Goal: Task Accomplishment & Management: Use online tool/utility

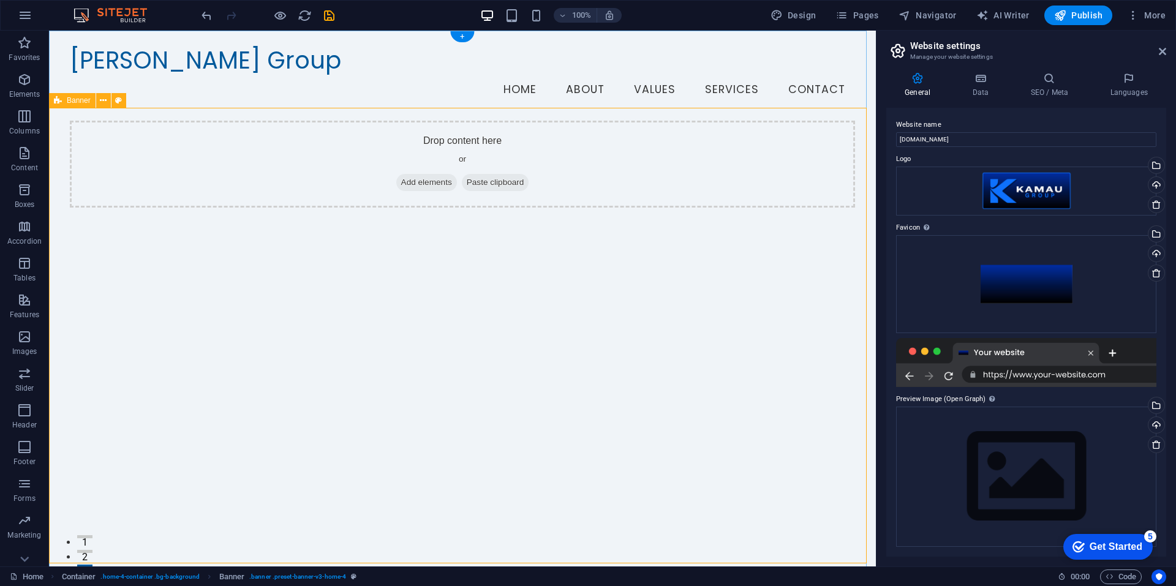
click at [586, 307] on div "Drop content here or Add elements Paste clipboard" at bounding box center [462, 349] width 827 height 456
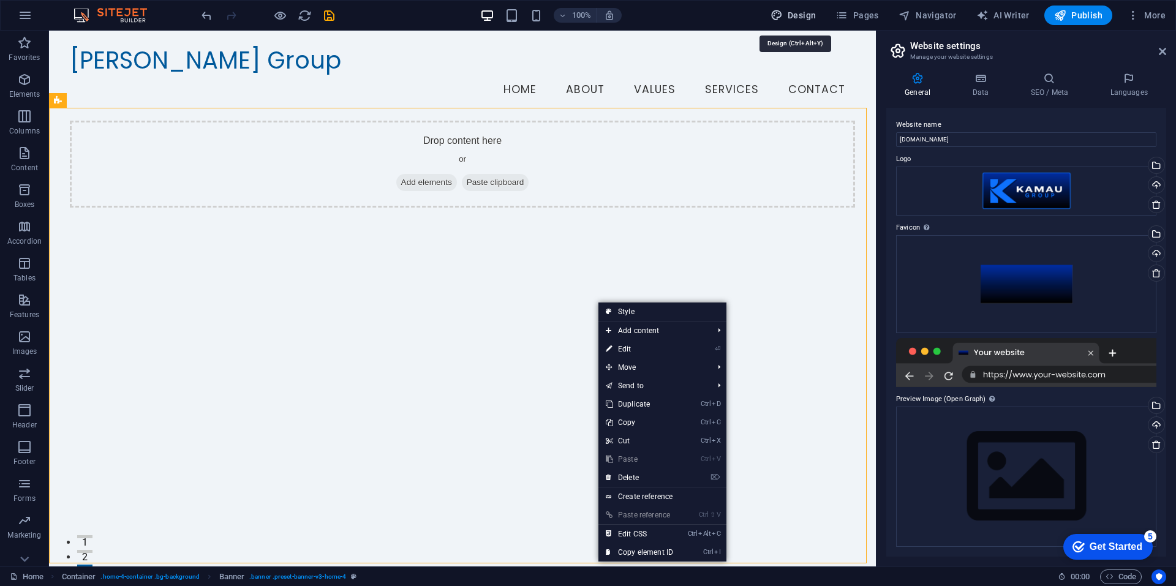
select select "px"
select select "200"
select select "px"
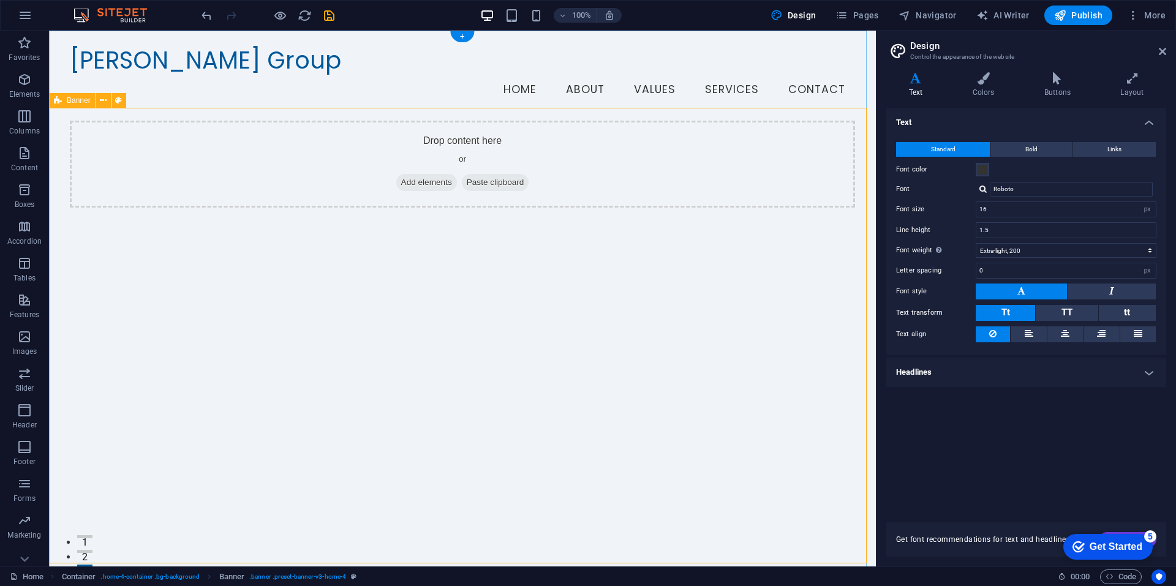
click at [302, 137] on div "Drop content here or Add elements Paste clipboard" at bounding box center [463, 164] width 786 height 87
click at [396, 174] on span "Add elements" at bounding box center [426, 182] width 61 height 17
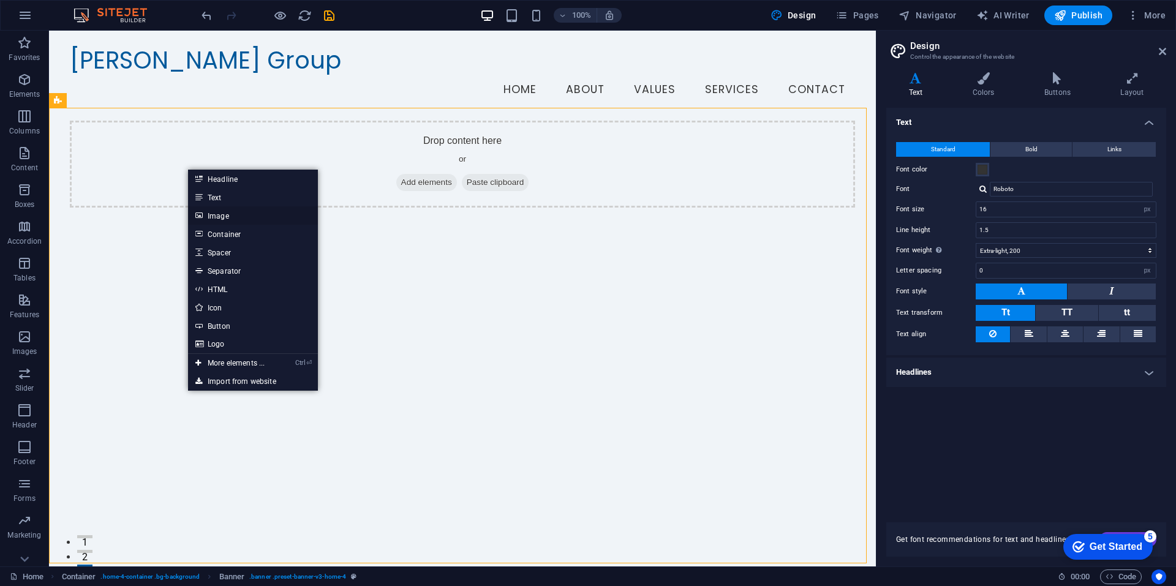
click at [223, 214] on link "Image" at bounding box center [253, 215] width 130 height 18
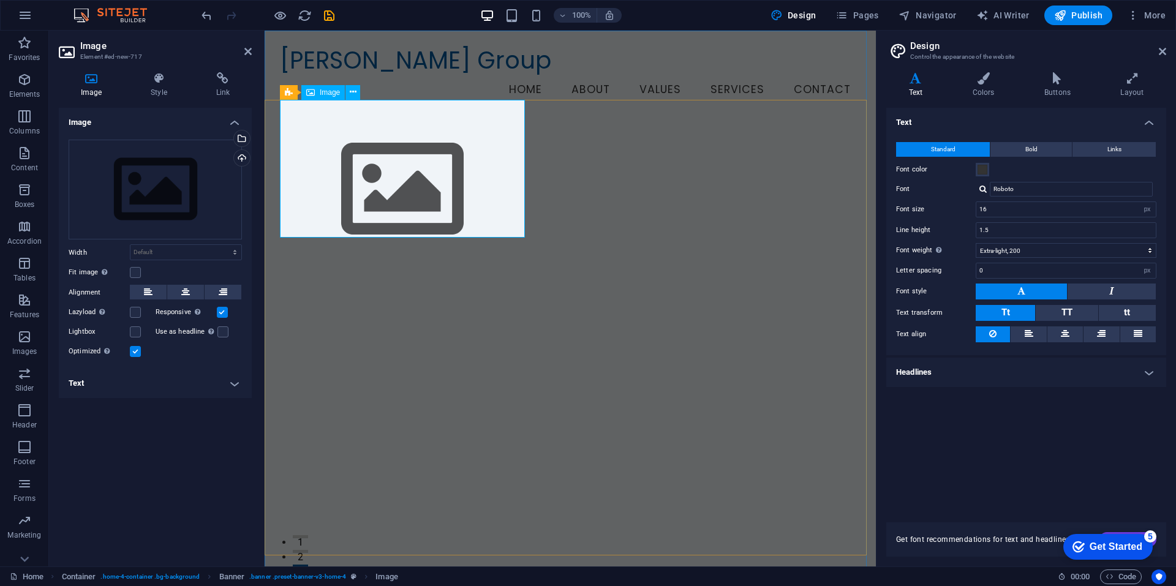
click at [456, 148] on figure at bounding box center [570, 190] width 581 height 138
click at [453, 186] on figure at bounding box center [570, 190] width 581 height 138
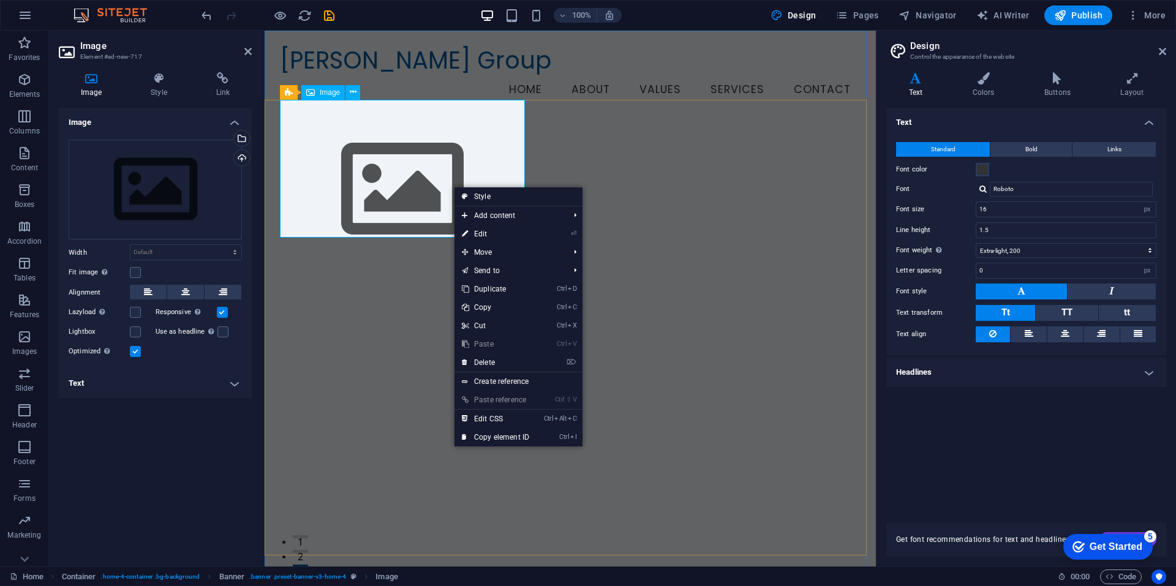
click at [380, 170] on figure at bounding box center [570, 190] width 581 height 138
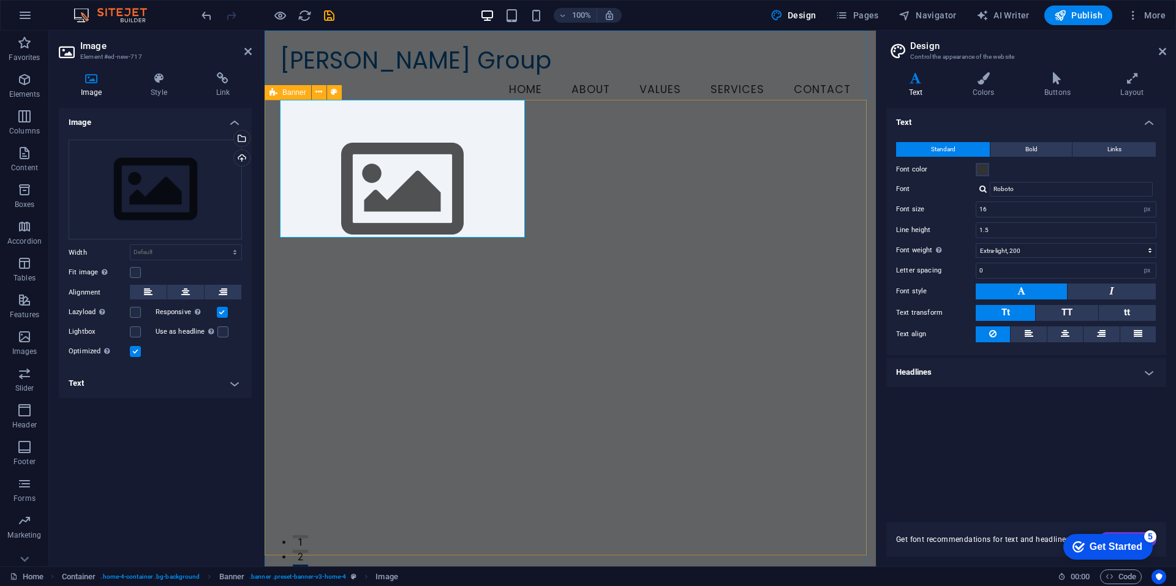
click at [729, 229] on div at bounding box center [570, 349] width 611 height 456
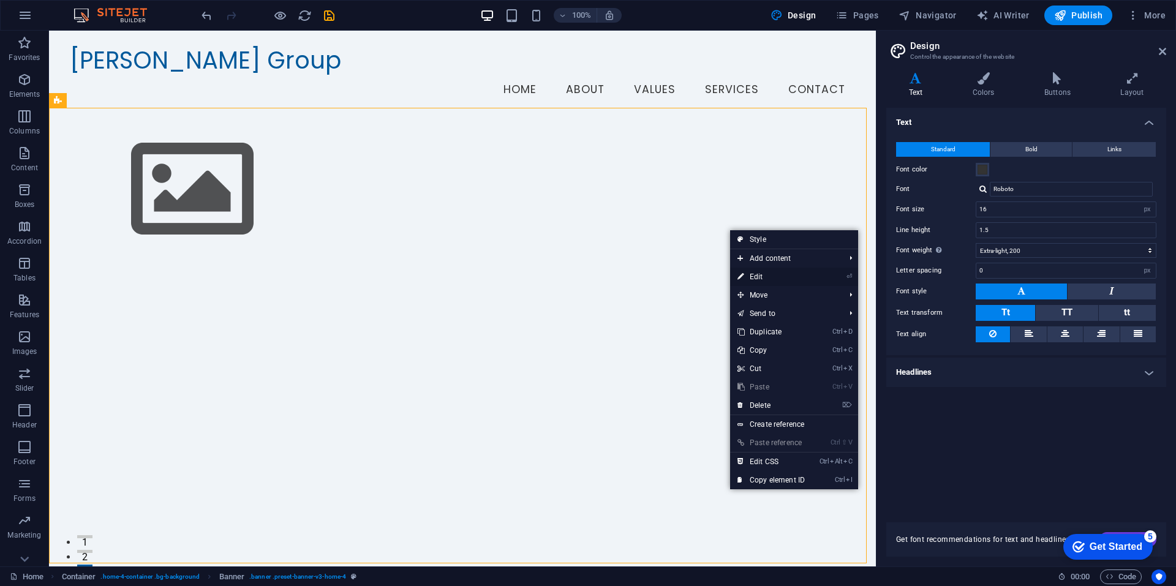
click at [759, 276] on link "⏎ Edit" at bounding box center [771, 277] width 82 height 18
select select "vh"
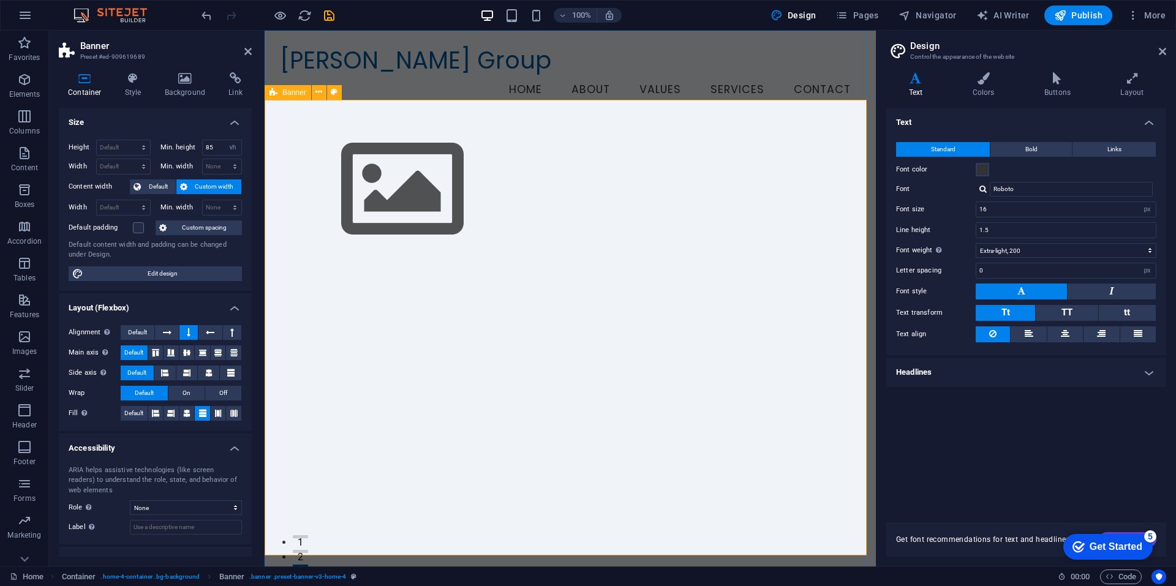
click at [668, 250] on div at bounding box center [570, 349] width 611 height 456
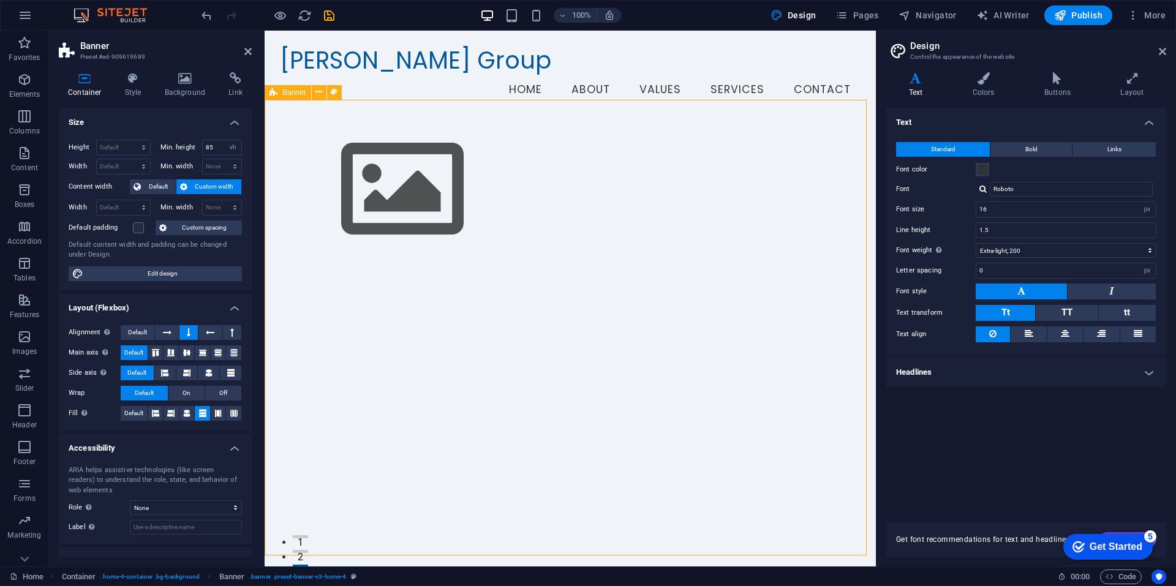
drag, startPoint x: 668, startPoint y: 250, endPoint x: 674, endPoint y: 252, distance: 6.4
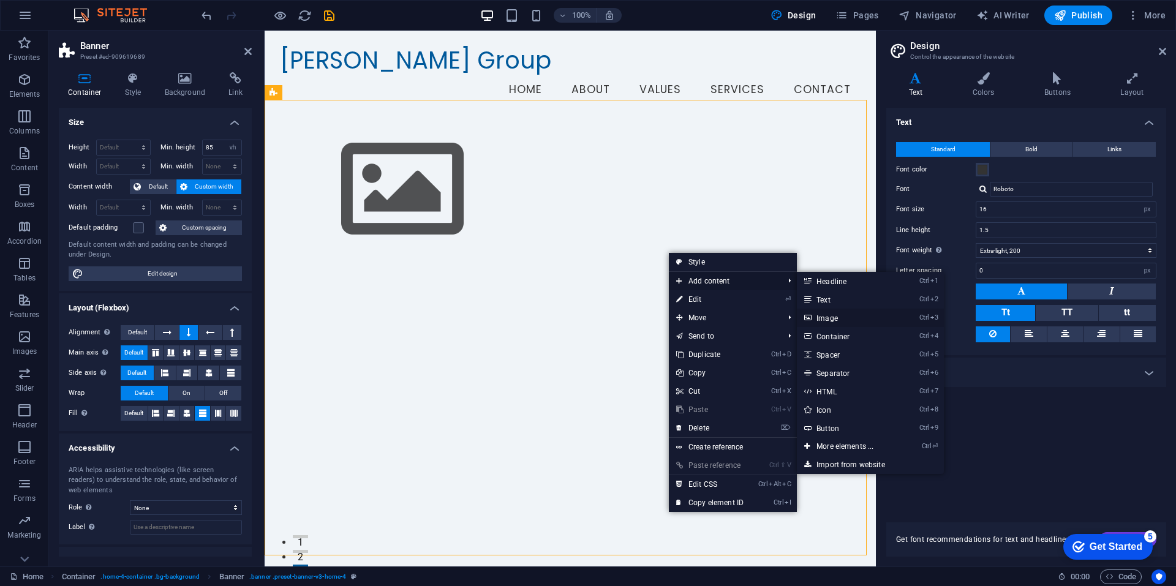
click at [829, 317] on link "Ctrl 3 Image" at bounding box center [847, 318] width 101 height 18
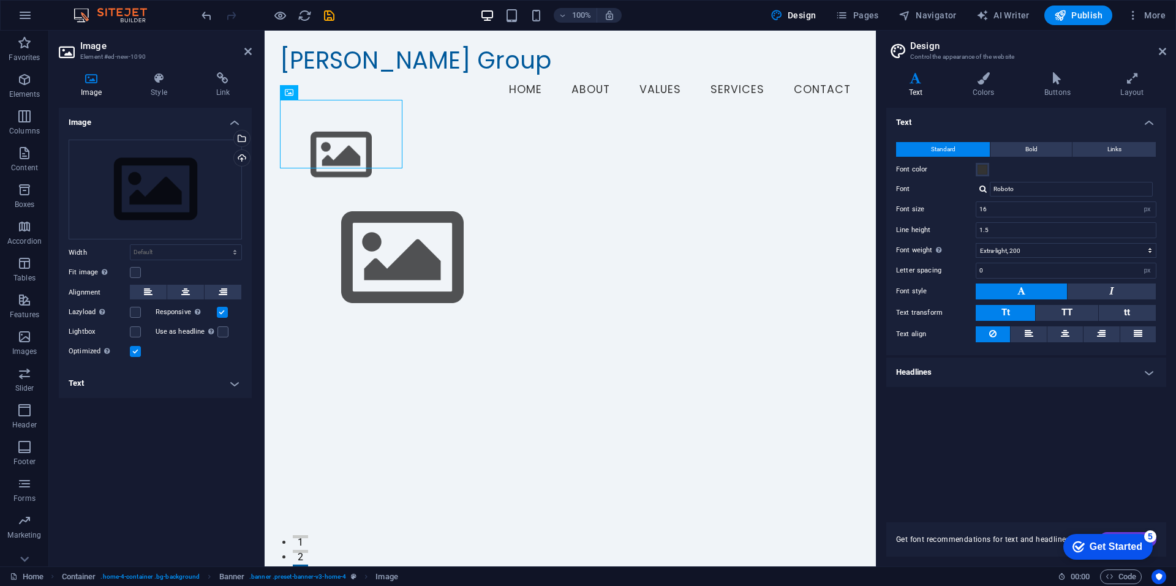
drag, startPoint x: 600, startPoint y: 122, endPoint x: 371, endPoint y: 129, distance: 229.2
click at [360, 121] on figure at bounding box center [570, 155] width 581 height 69
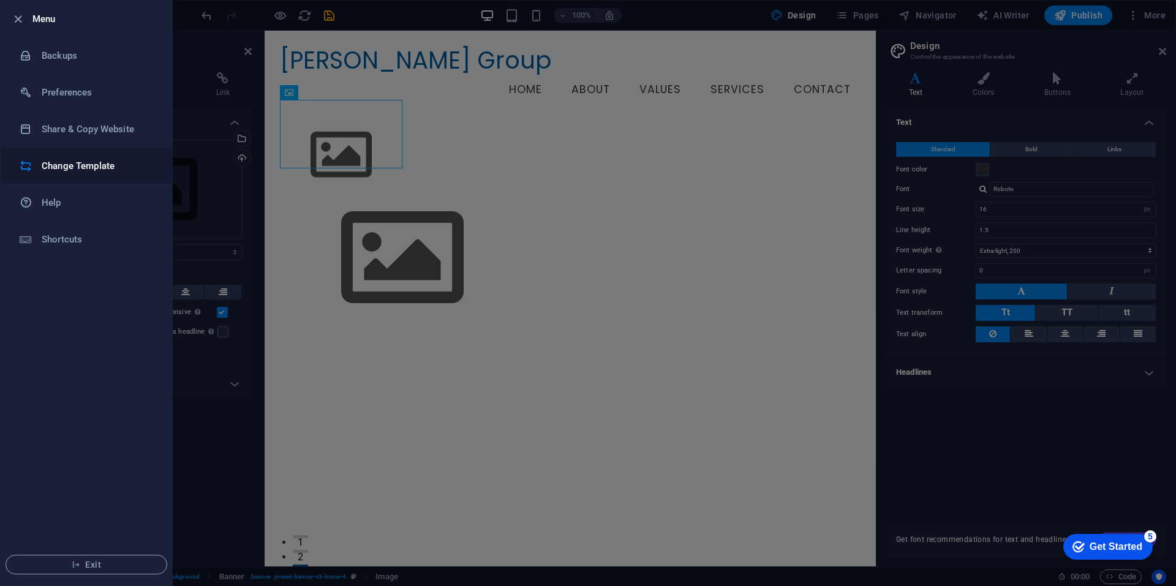
click at [87, 162] on h6 "Change Template" at bounding box center [98, 166] width 113 height 15
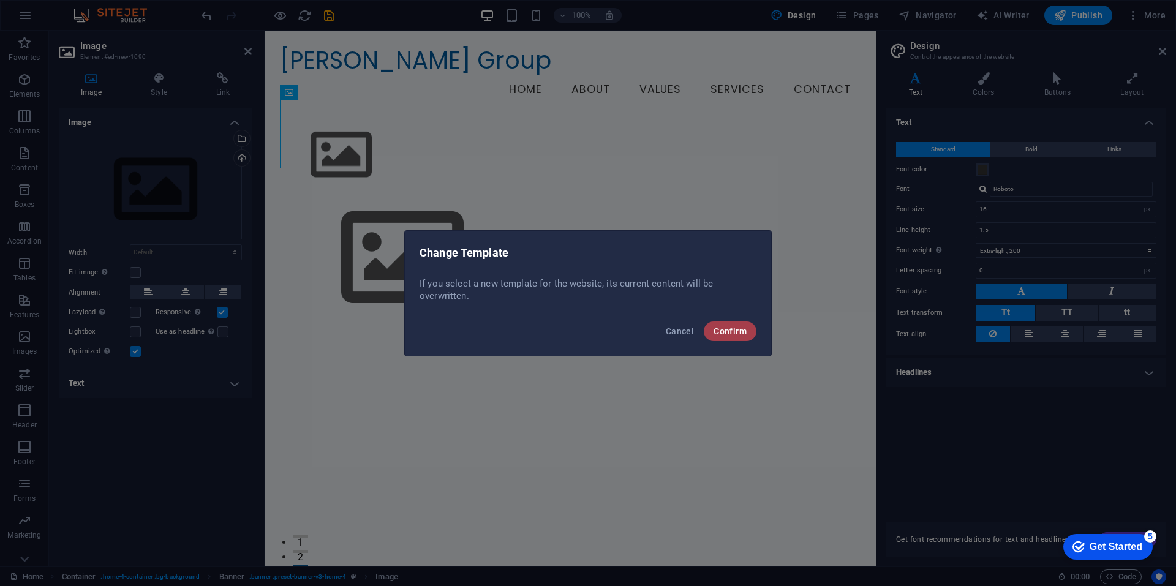
click at [740, 330] on span "Confirm" at bounding box center [730, 331] width 33 height 10
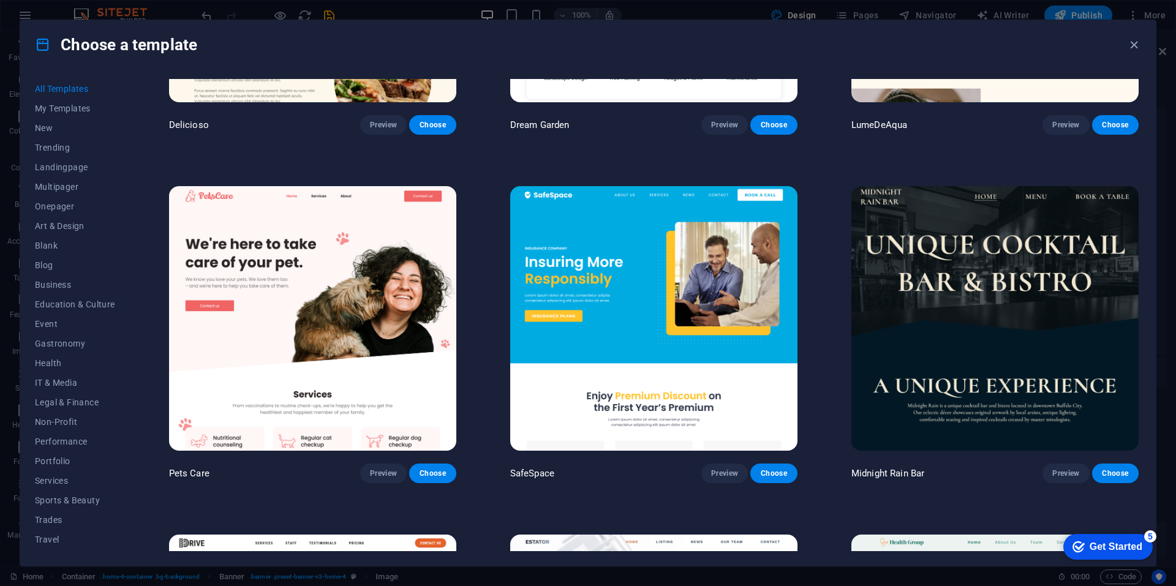
scroll to position [2634, 0]
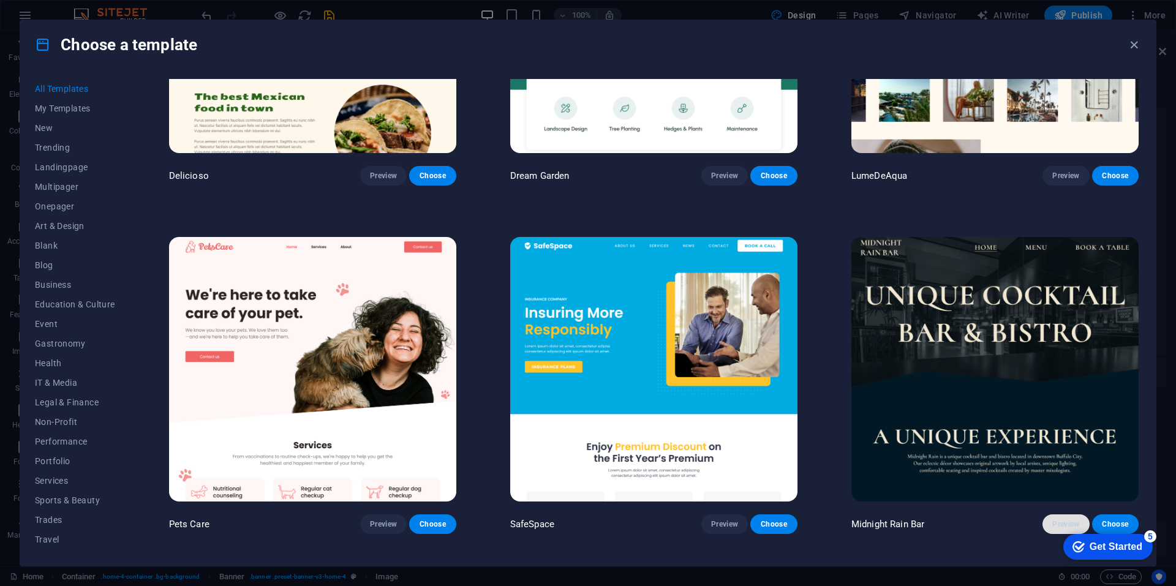
click at [1059, 519] on span "Preview" at bounding box center [1065, 524] width 27 height 10
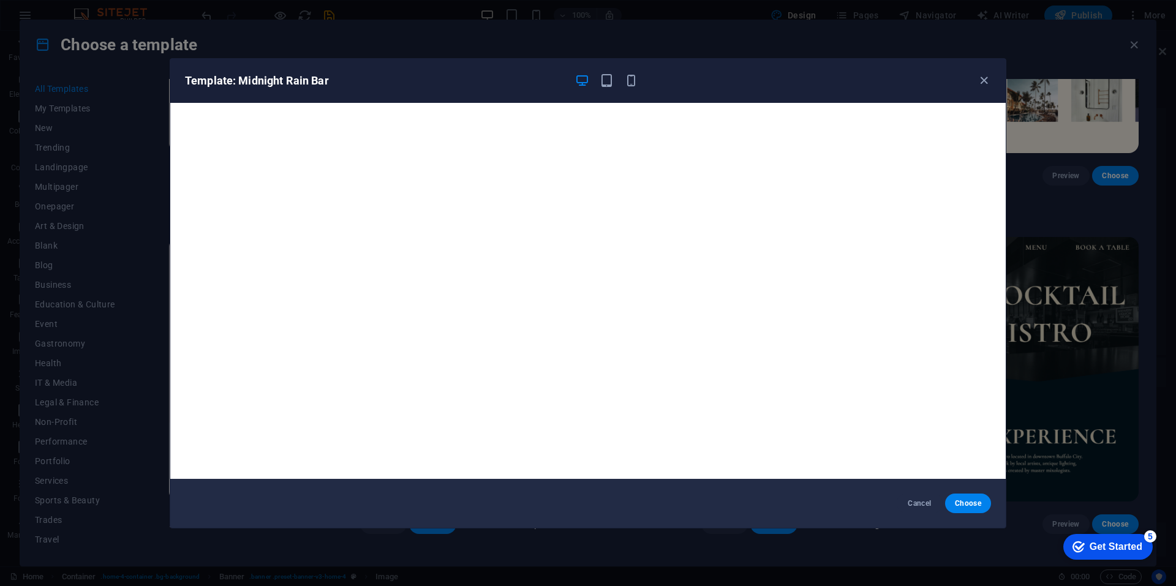
drag, startPoint x: 966, startPoint y: 504, endPoint x: 953, endPoint y: 477, distance: 30.1
click at [966, 504] on span "Choose" at bounding box center [968, 504] width 26 height 10
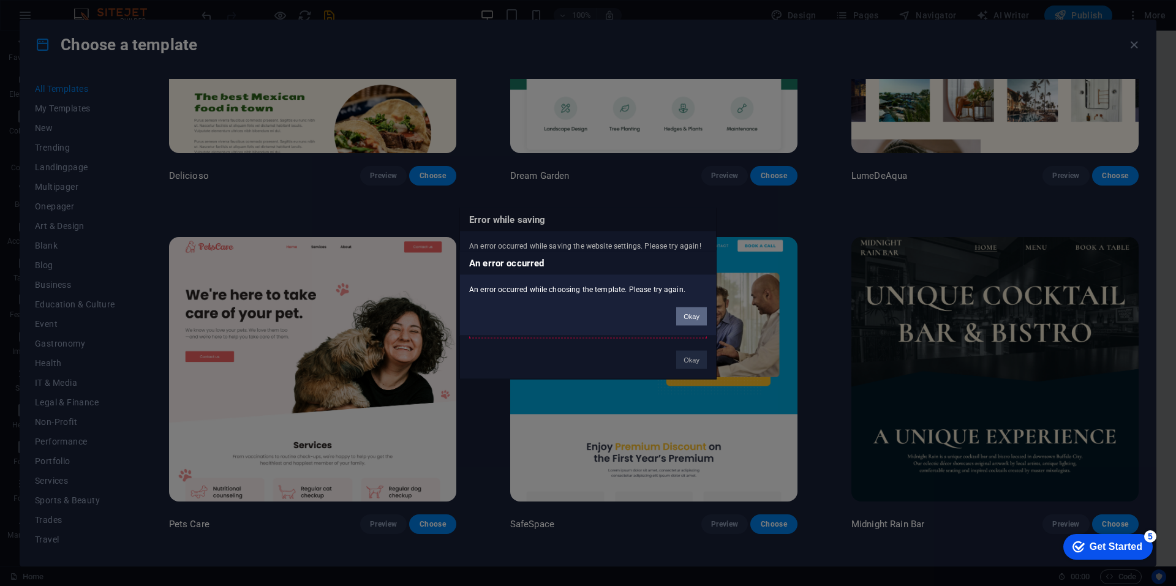
click at [699, 313] on button "Okay" at bounding box center [691, 316] width 31 height 18
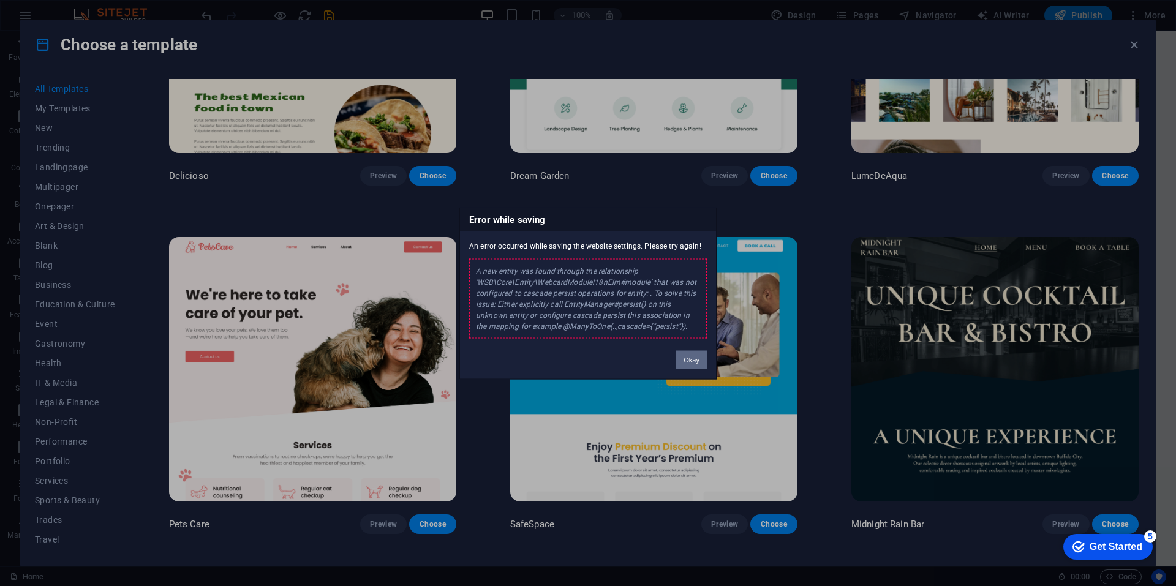
click at [688, 357] on button "Okay" at bounding box center [691, 359] width 31 height 18
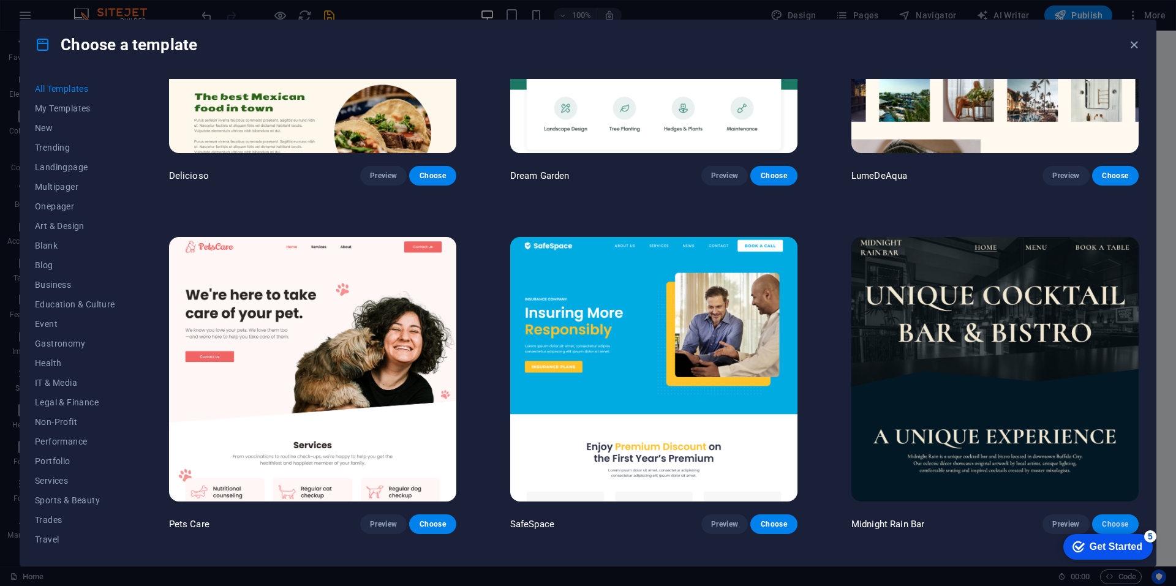
click at [1116, 519] on span "Choose" at bounding box center [1115, 524] width 27 height 10
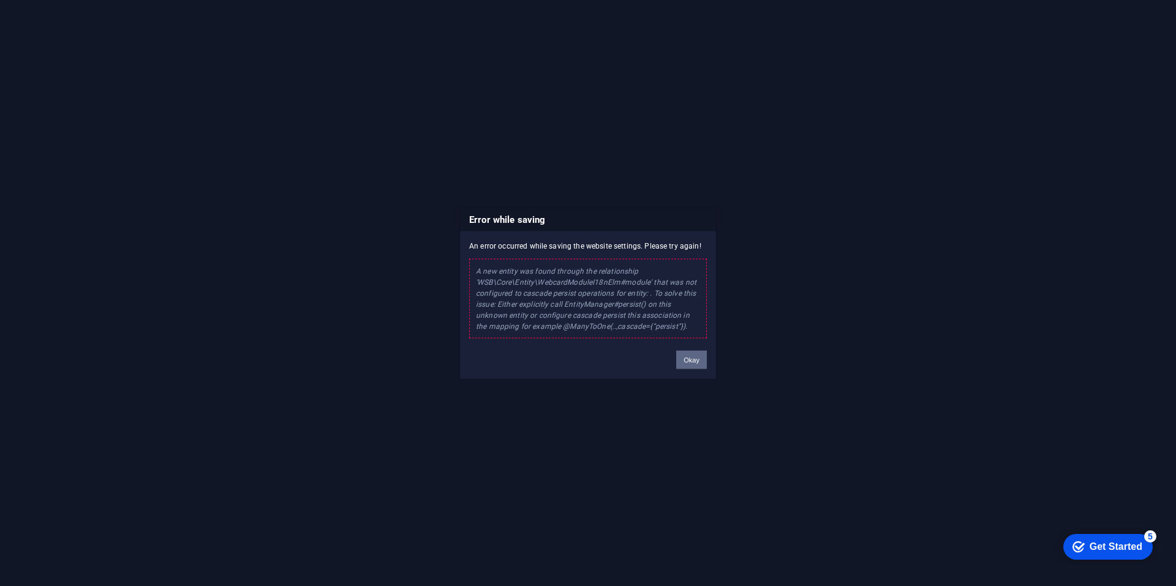
click at [694, 358] on button "Okay" at bounding box center [691, 359] width 31 height 18
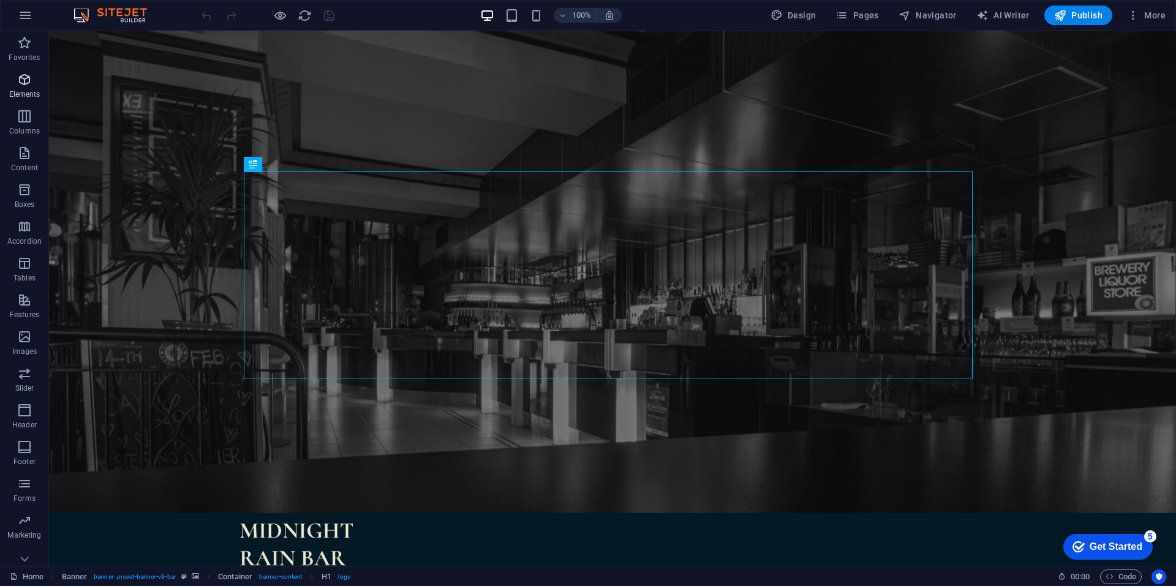
click at [29, 80] on icon "button" at bounding box center [24, 79] width 15 height 15
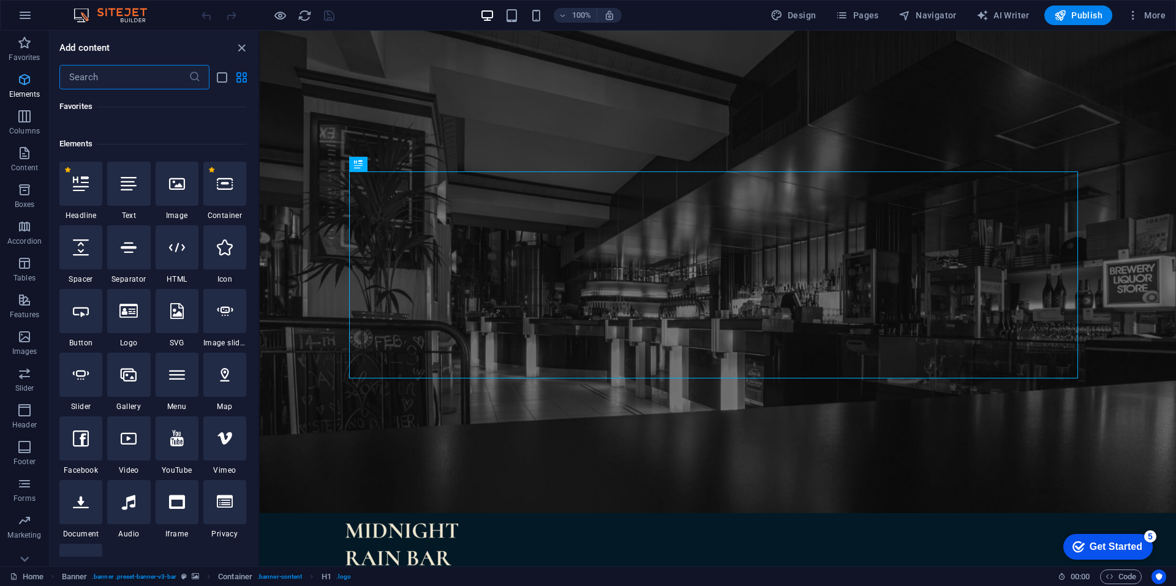
scroll to position [130, 0]
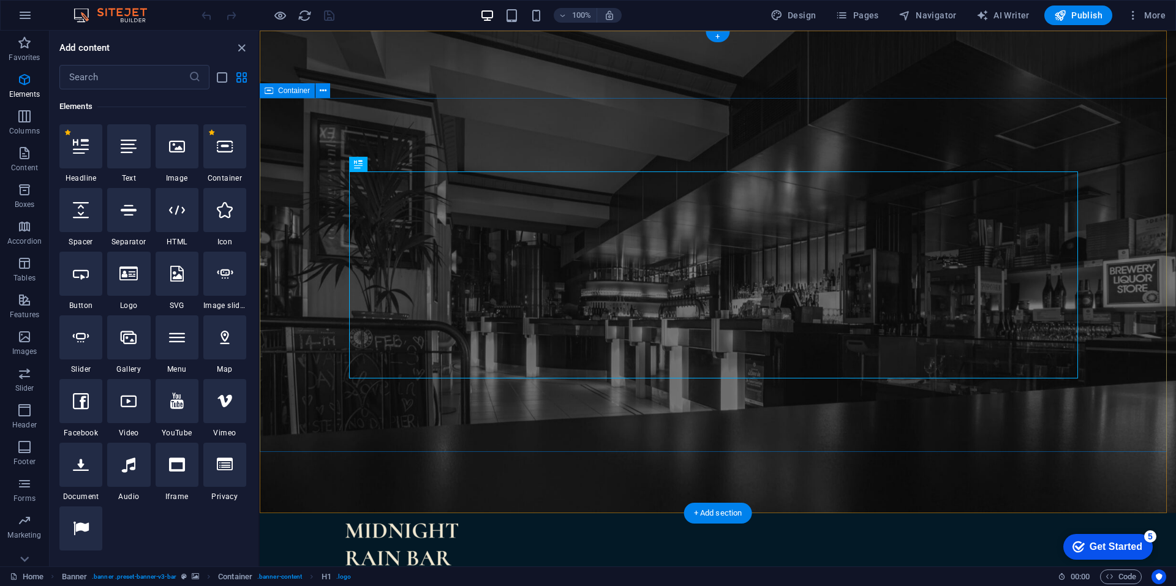
click at [390, 164] on icon at bounding box center [389, 163] width 7 height 13
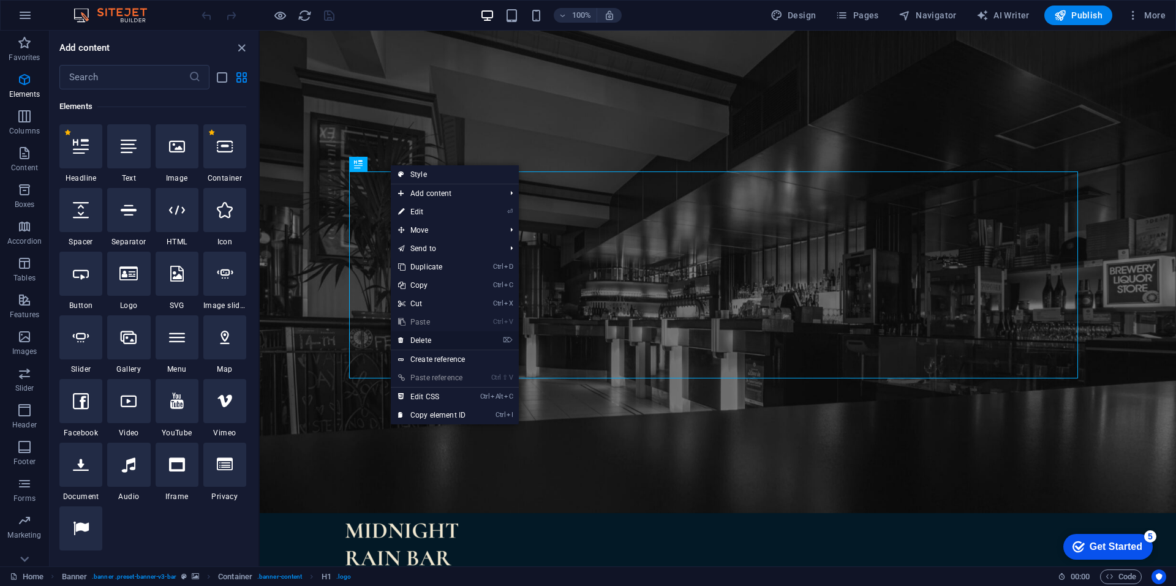
click at [430, 336] on link "⌦ Delete" at bounding box center [432, 340] width 82 height 18
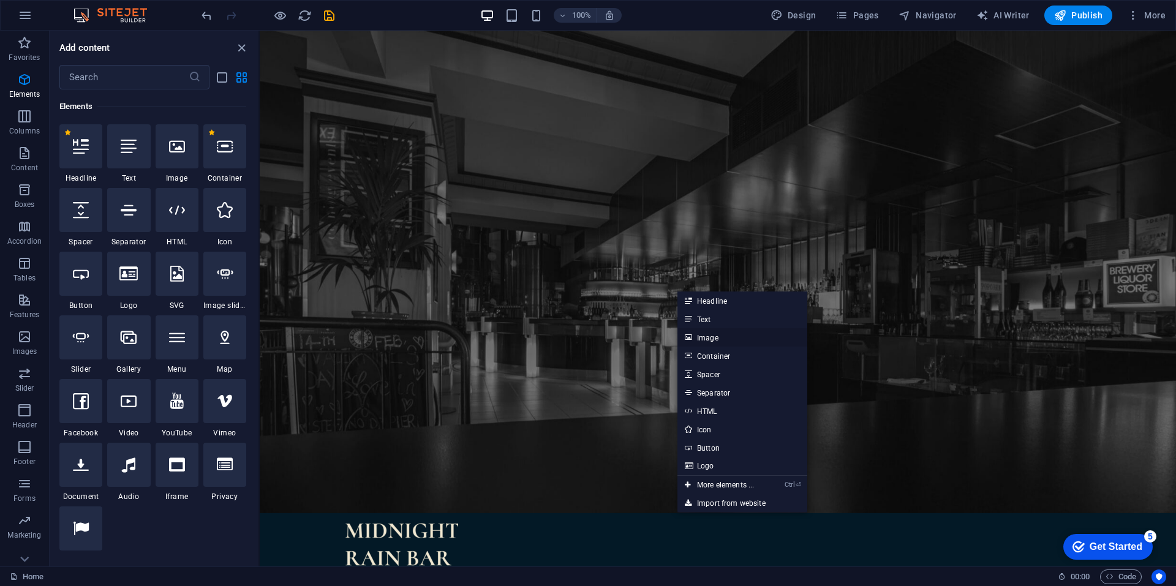
click at [717, 336] on link "Image" at bounding box center [742, 337] width 130 height 18
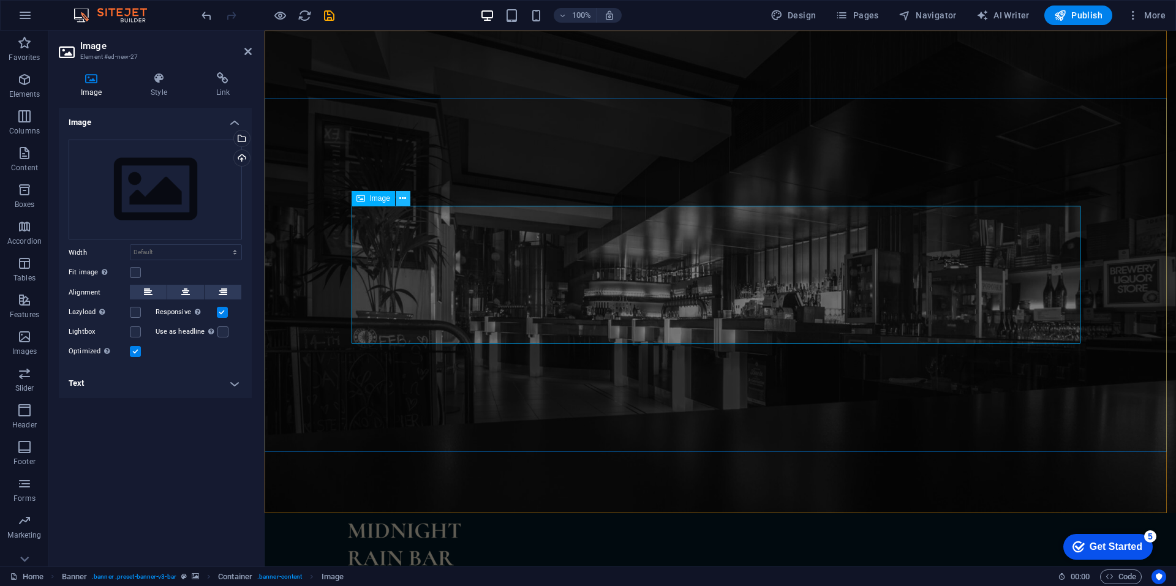
click at [402, 196] on icon at bounding box center [402, 198] width 7 height 13
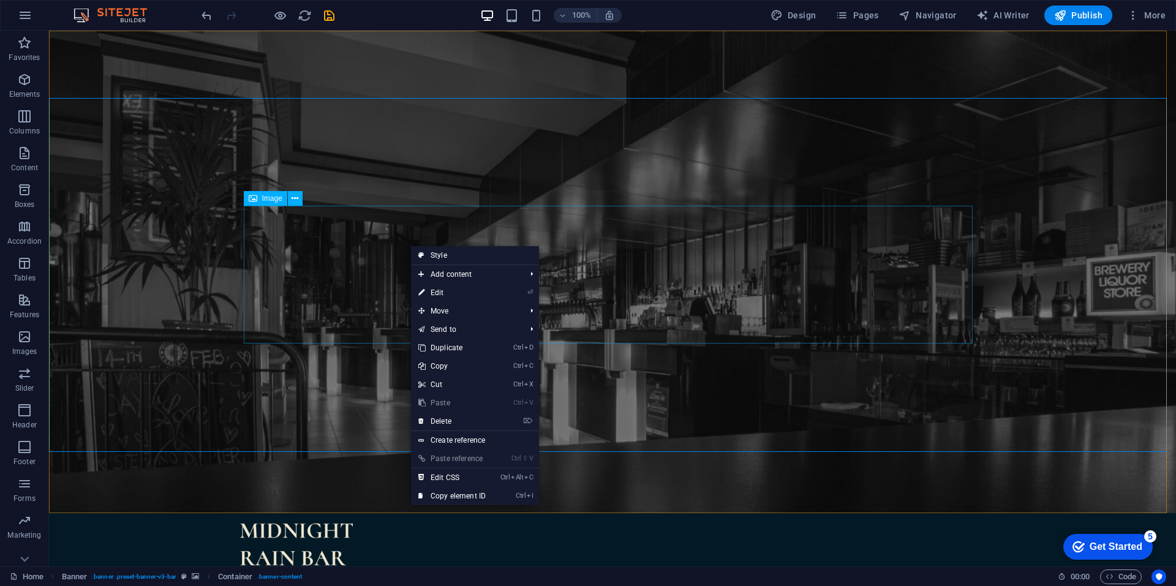
click at [263, 200] on span "Image" at bounding box center [272, 198] width 20 height 7
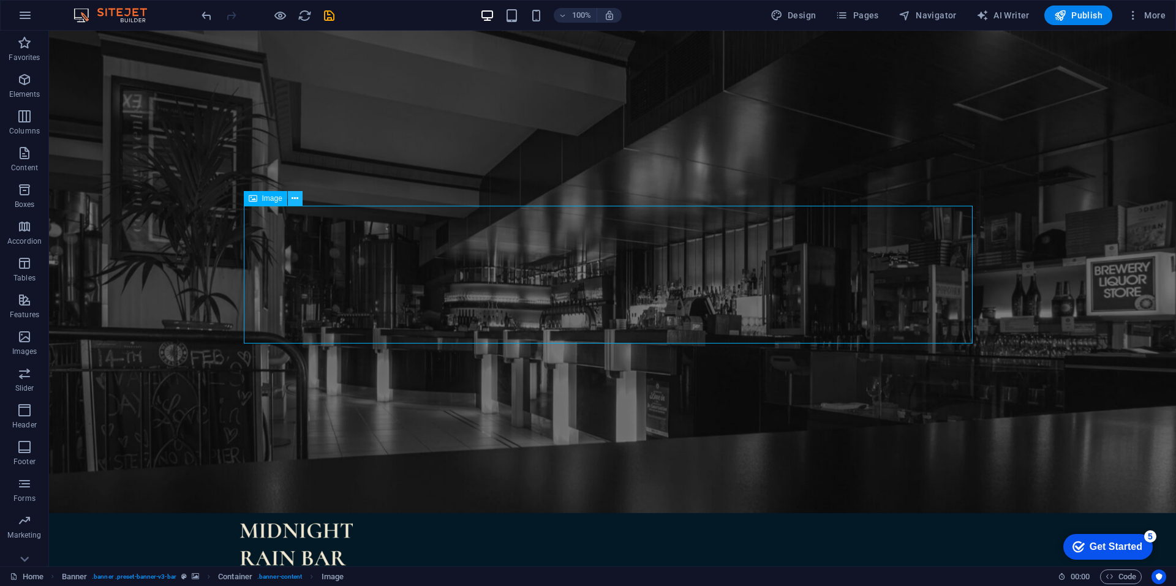
click at [292, 200] on icon at bounding box center [295, 198] width 7 height 13
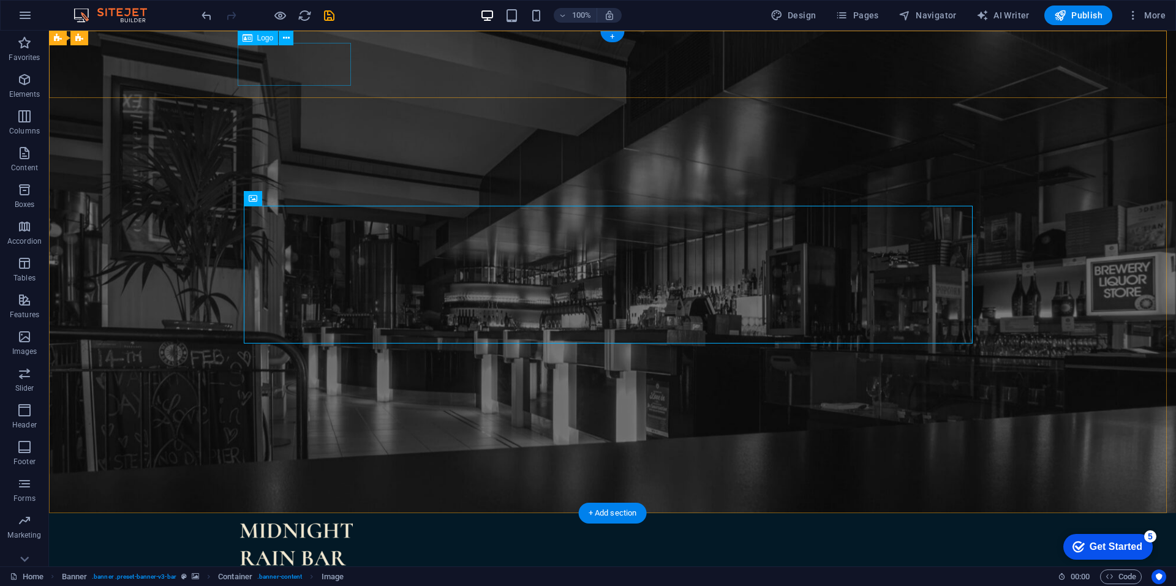
click at [278, 523] on div at bounding box center [612, 544] width 746 height 43
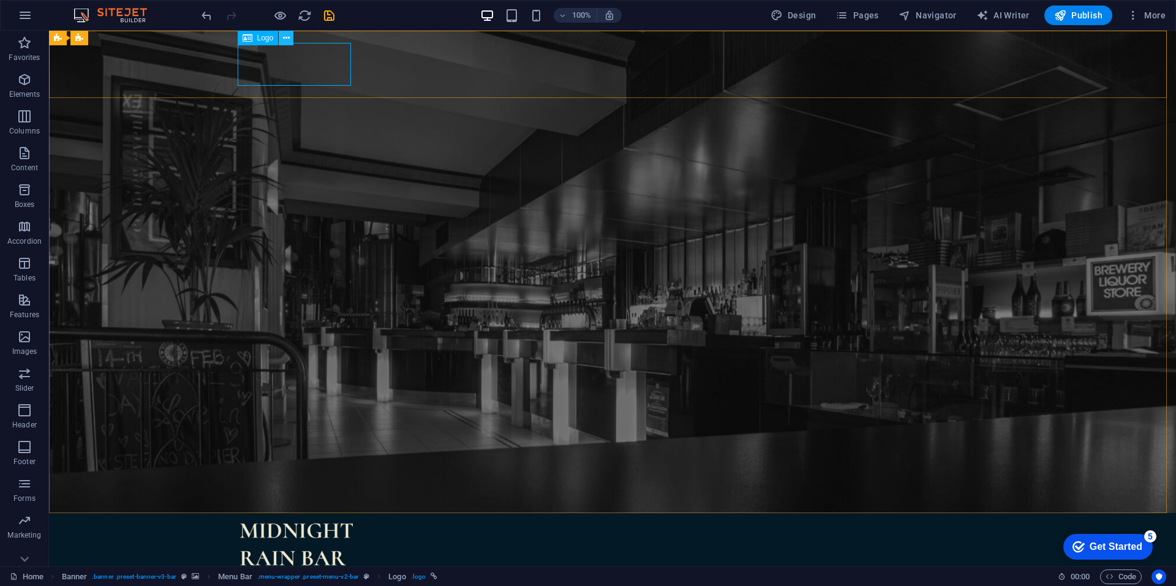
click at [286, 39] on icon at bounding box center [286, 38] width 7 height 13
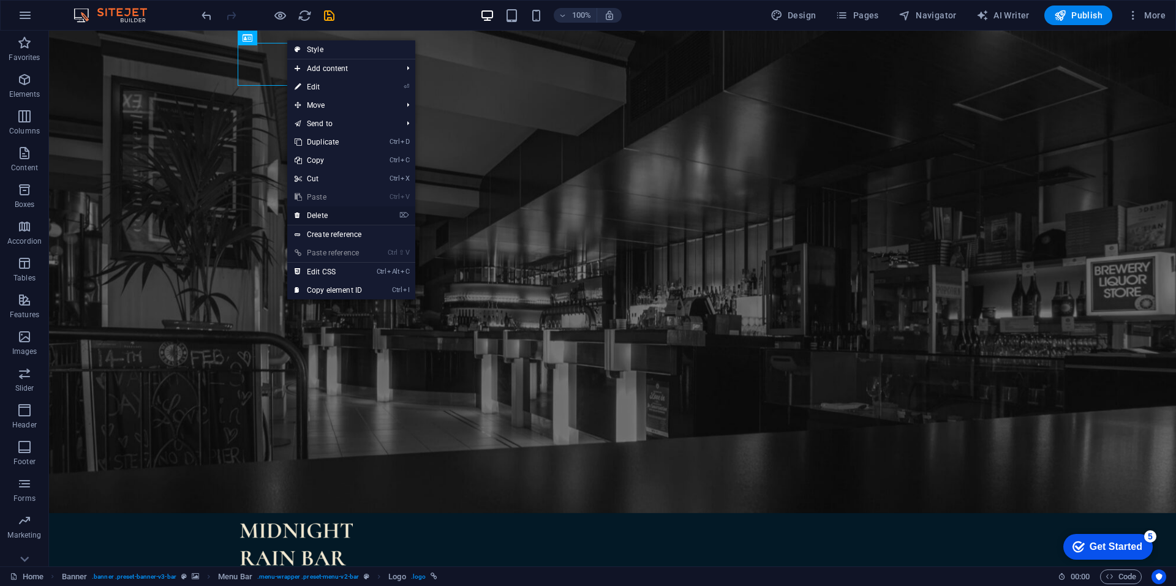
click at [324, 215] on link "⌦ Delete" at bounding box center [328, 215] width 82 height 18
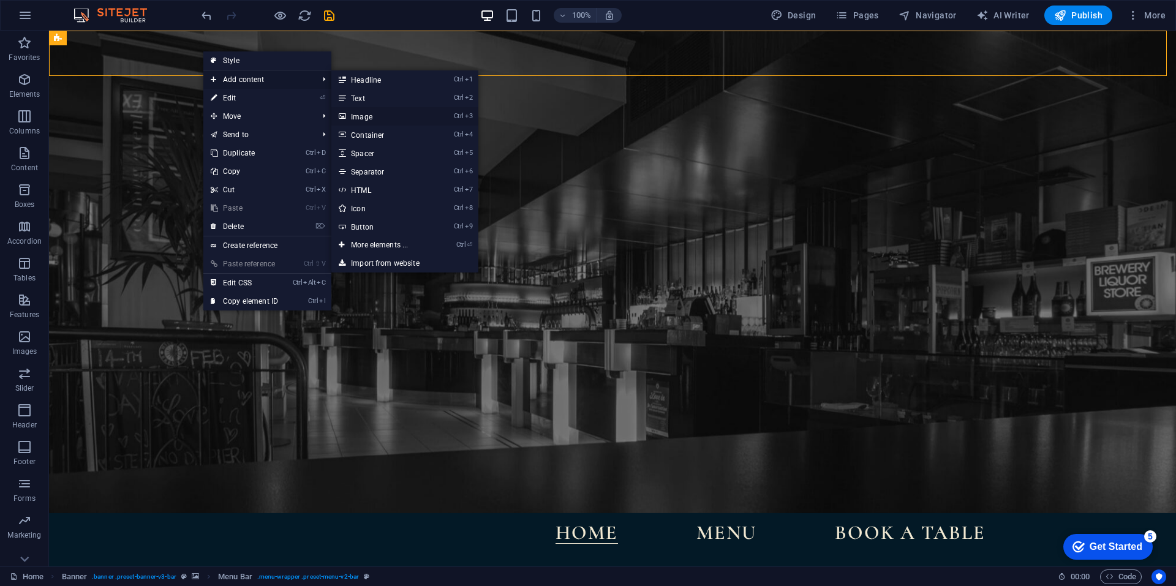
click at [370, 116] on link "Ctrl 3 Image" at bounding box center [381, 116] width 101 height 18
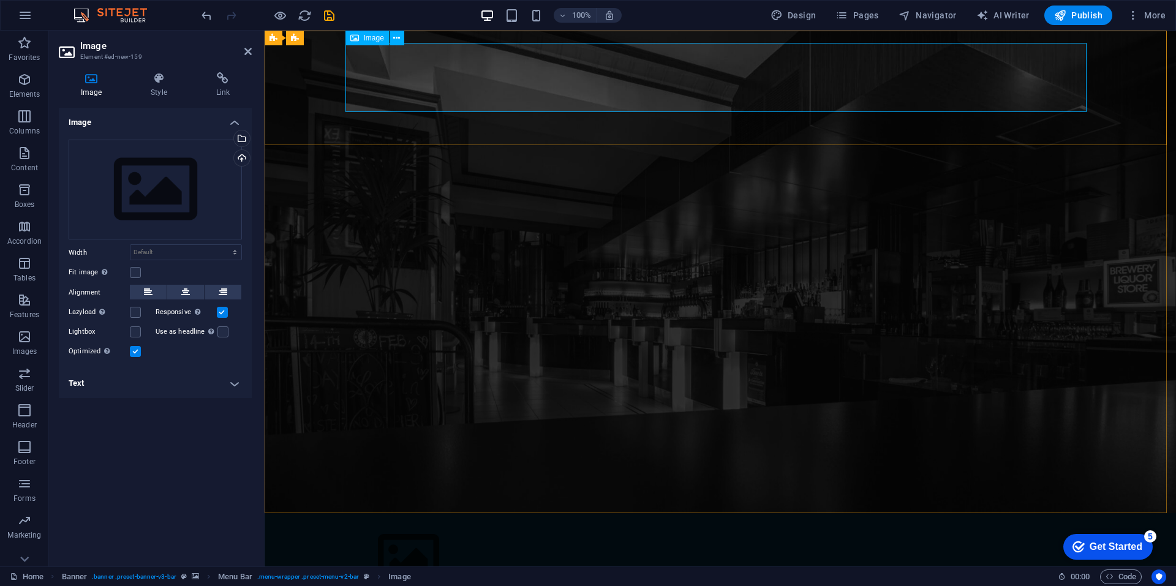
click at [986, 523] on figure at bounding box center [720, 557] width 746 height 69
click at [318, 513] on div "Home Menu Book a table" at bounding box center [720, 568] width 911 height 110
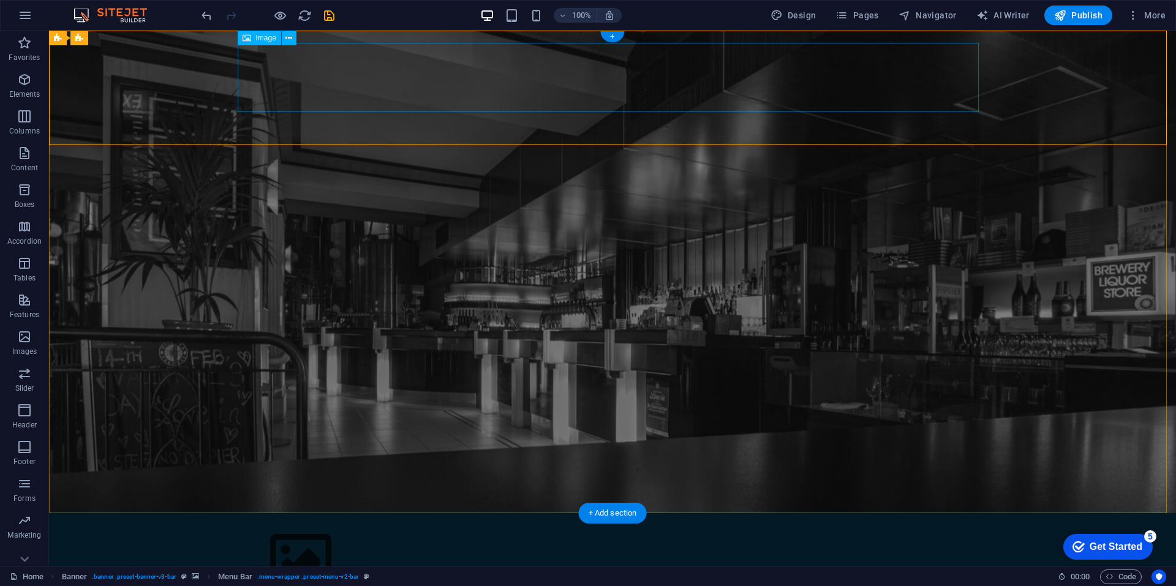
click at [310, 523] on figure at bounding box center [612, 557] width 746 height 69
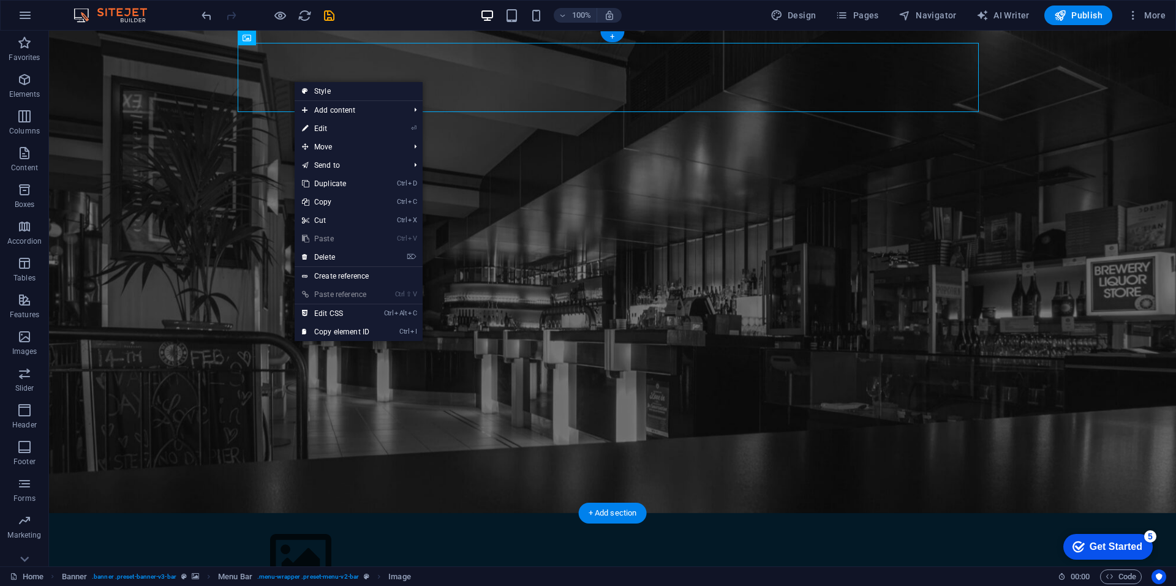
drag, startPoint x: 306, startPoint y: 69, endPoint x: 279, endPoint y: 65, distance: 27.3
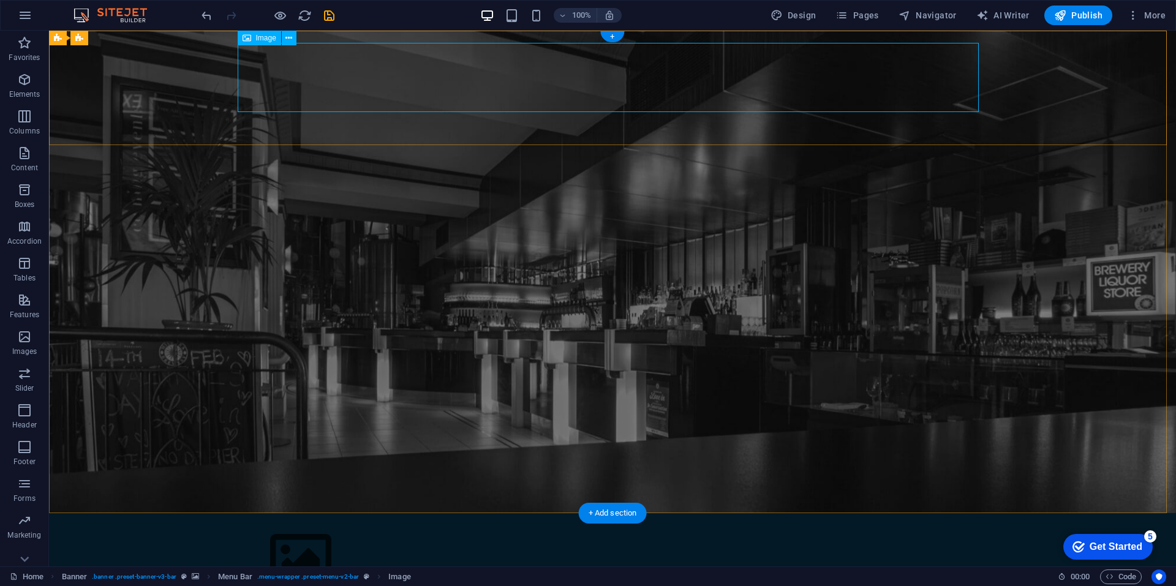
click at [442, 523] on figure at bounding box center [612, 557] width 746 height 69
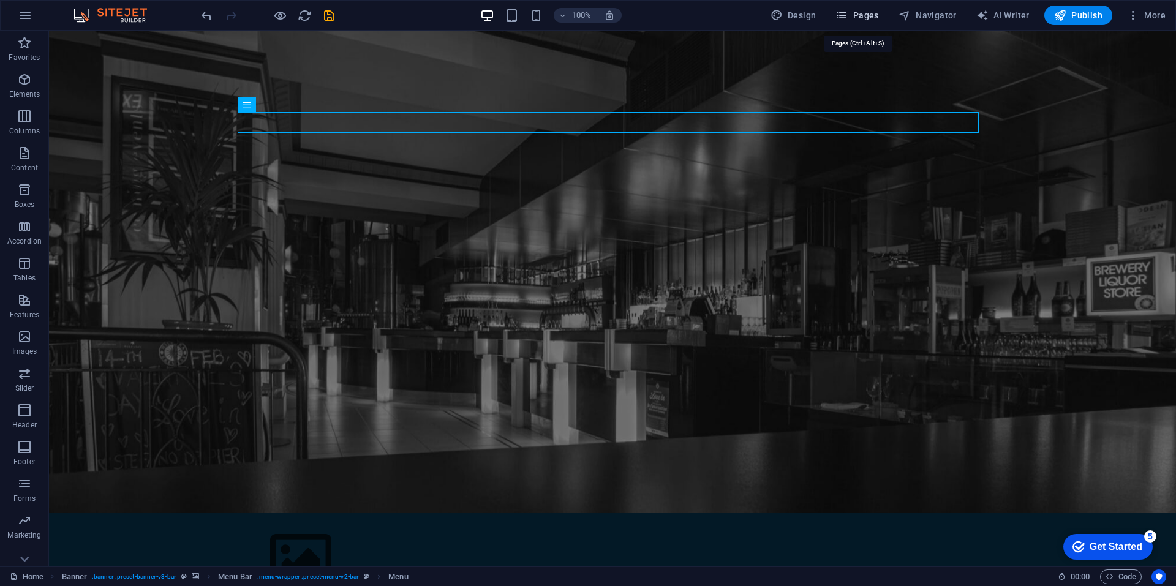
click at [857, 17] on span "Pages" at bounding box center [856, 15] width 43 height 12
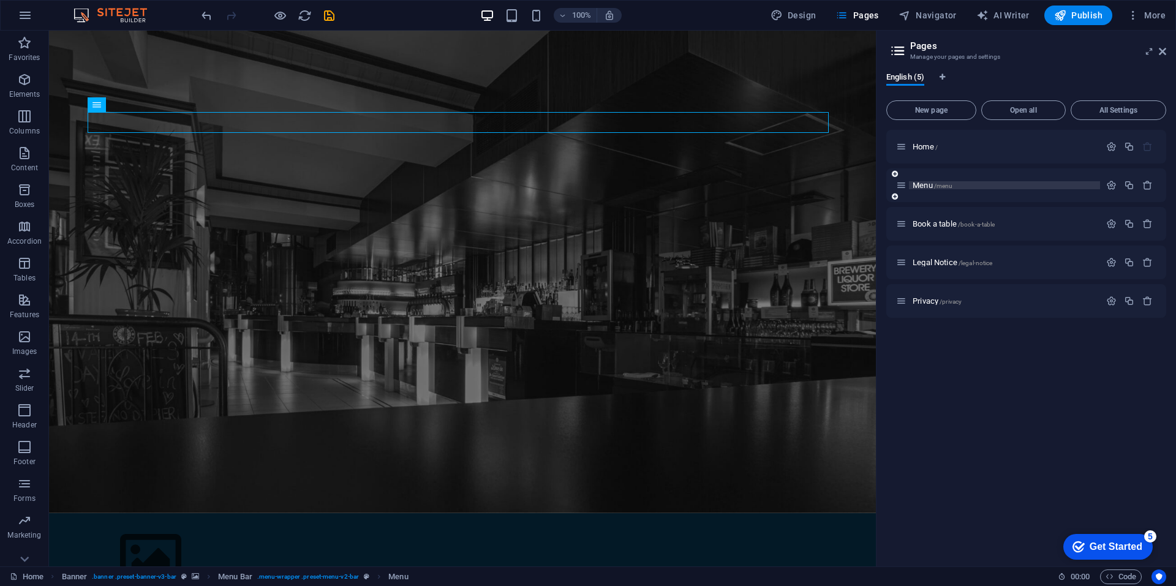
click at [966, 185] on p "Menu /menu" at bounding box center [1005, 185] width 184 height 8
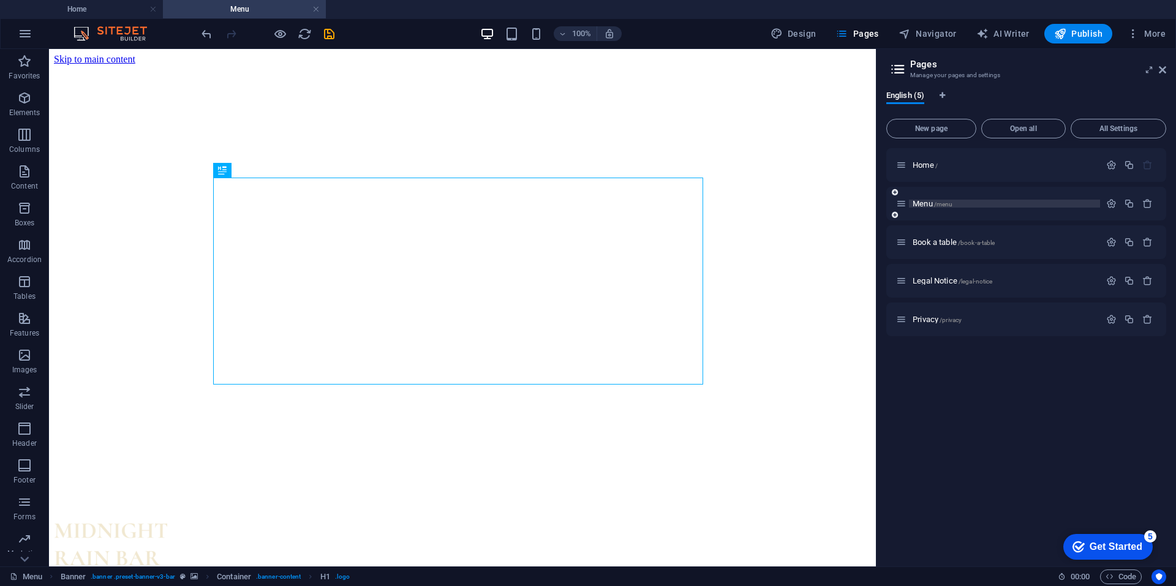
scroll to position [0, 0]
click at [253, 170] on icon at bounding box center [253, 170] width 7 height 13
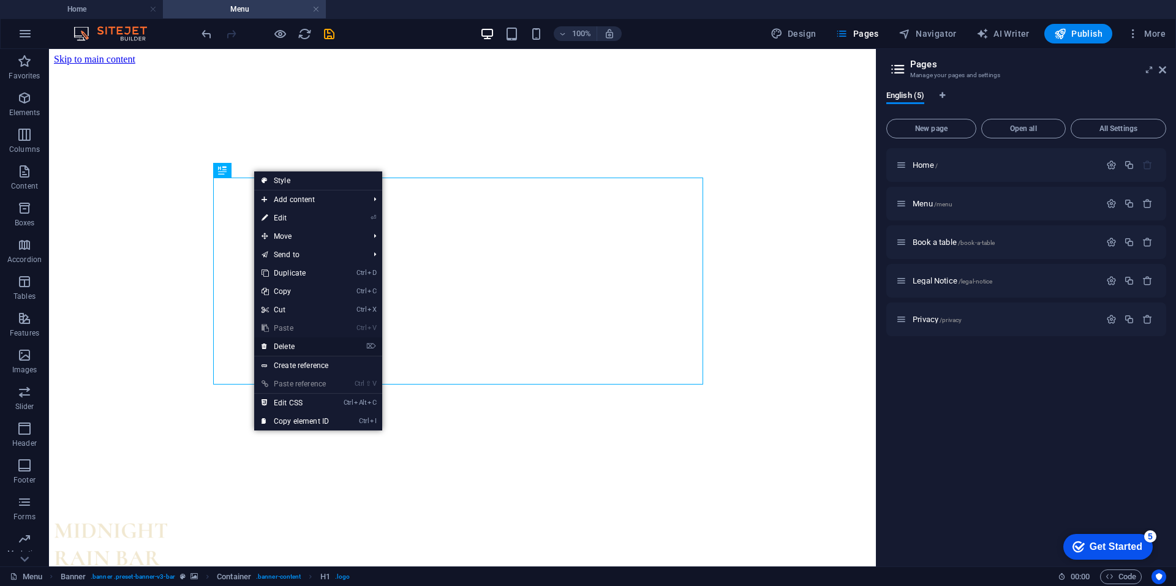
drag, startPoint x: 296, startPoint y: 344, endPoint x: 314, endPoint y: 278, distance: 67.7
click at [296, 344] on link "⌦ Delete" at bounding box center [295, 346] width 82 height 18
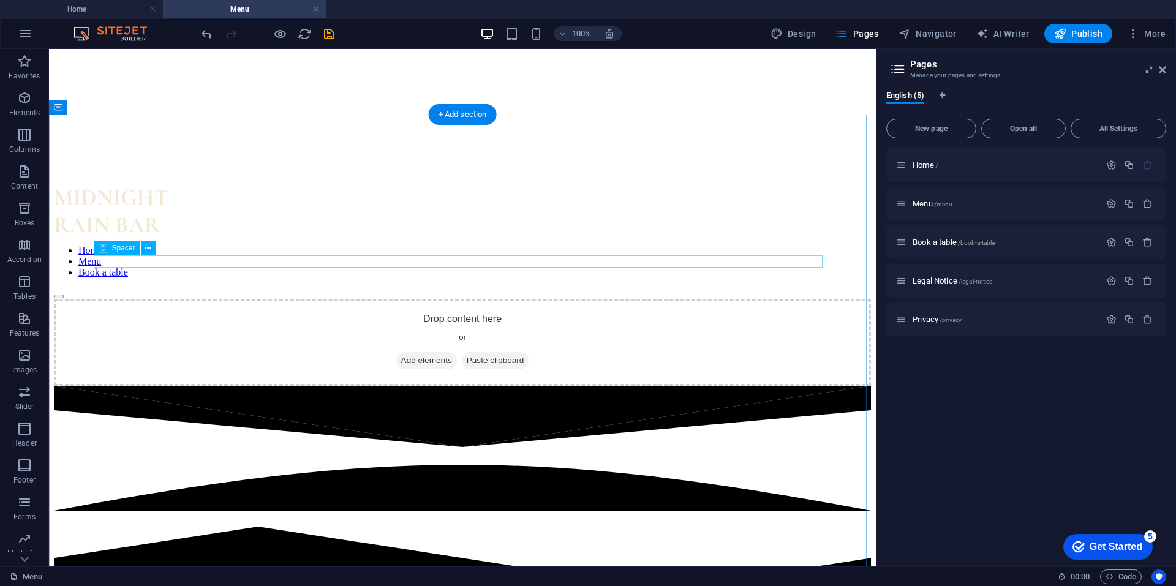
scroll to position [306, 0]
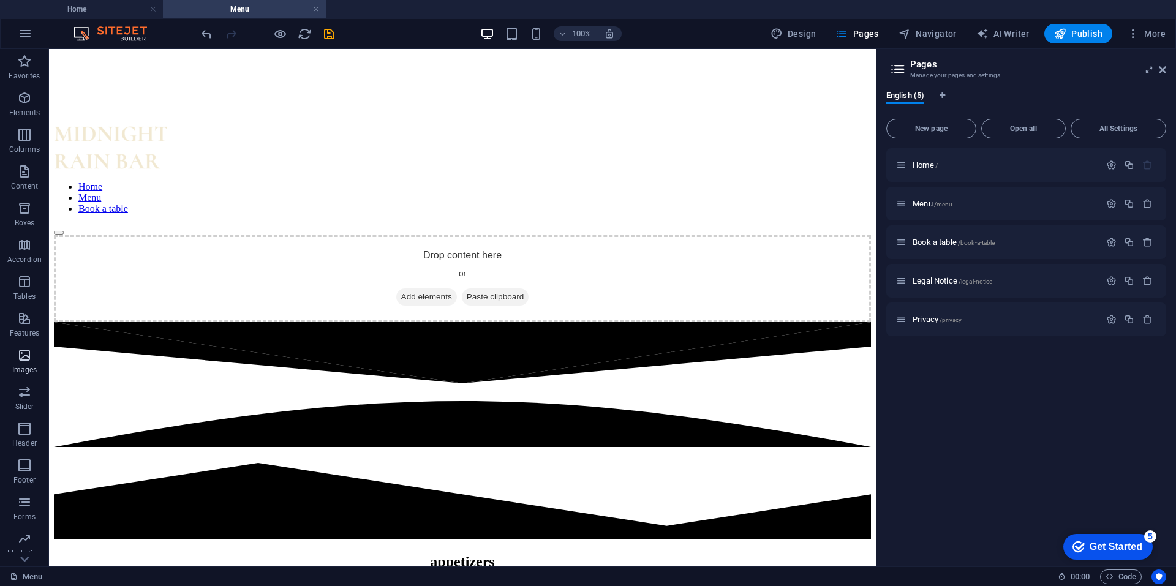
click at [29, 354] on icon "button" at bounding box center [24, 355] width 15 height 15
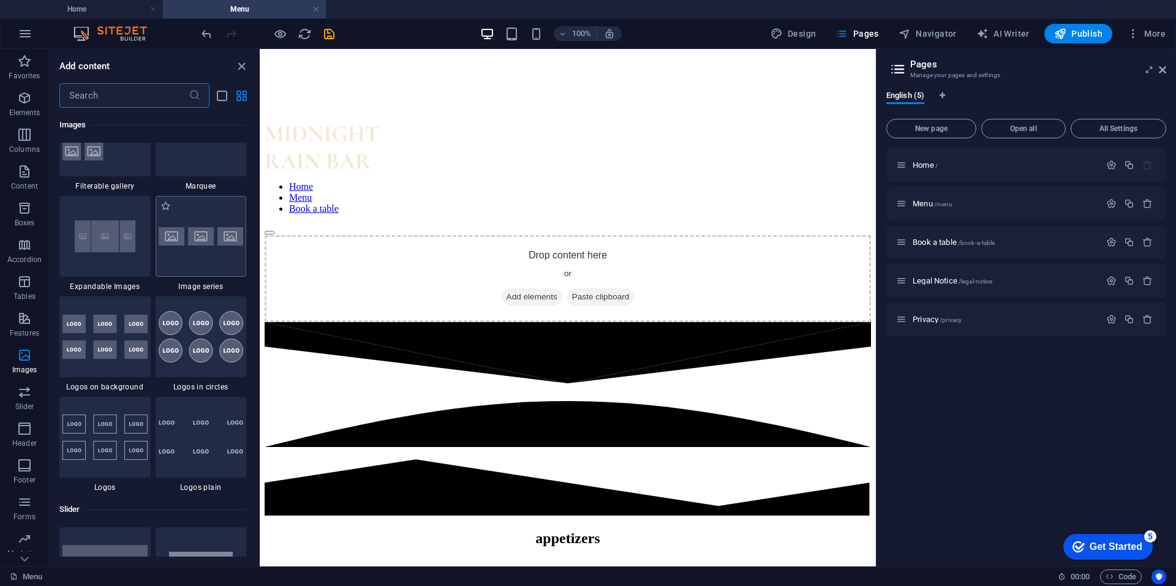
scroll to position [6578, 0]
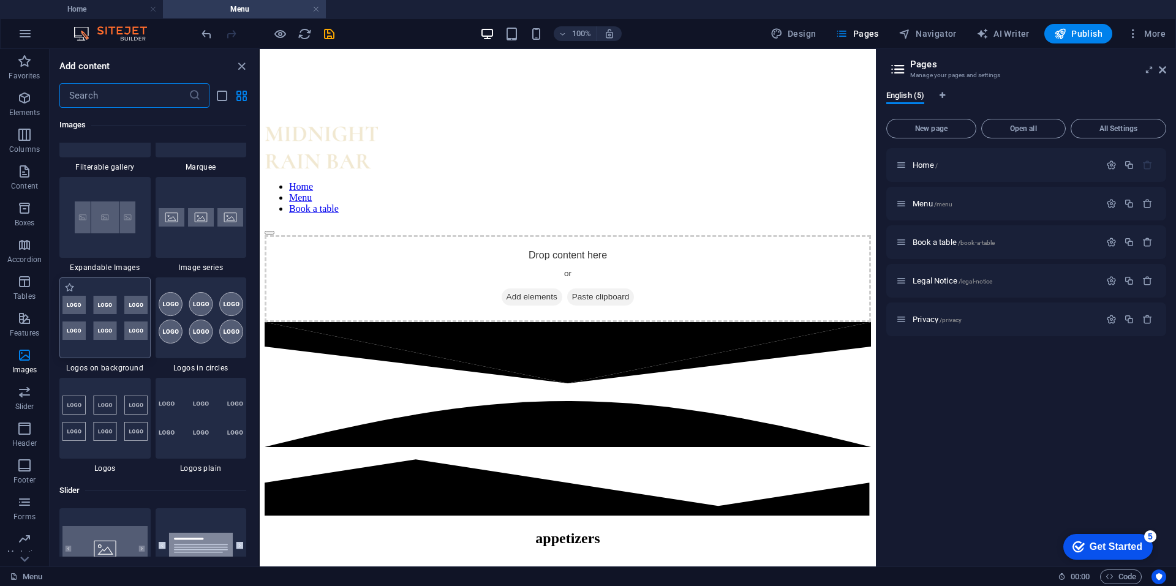
click at [104, 334] on img at bounding box center [104, 318] width 85 height 44
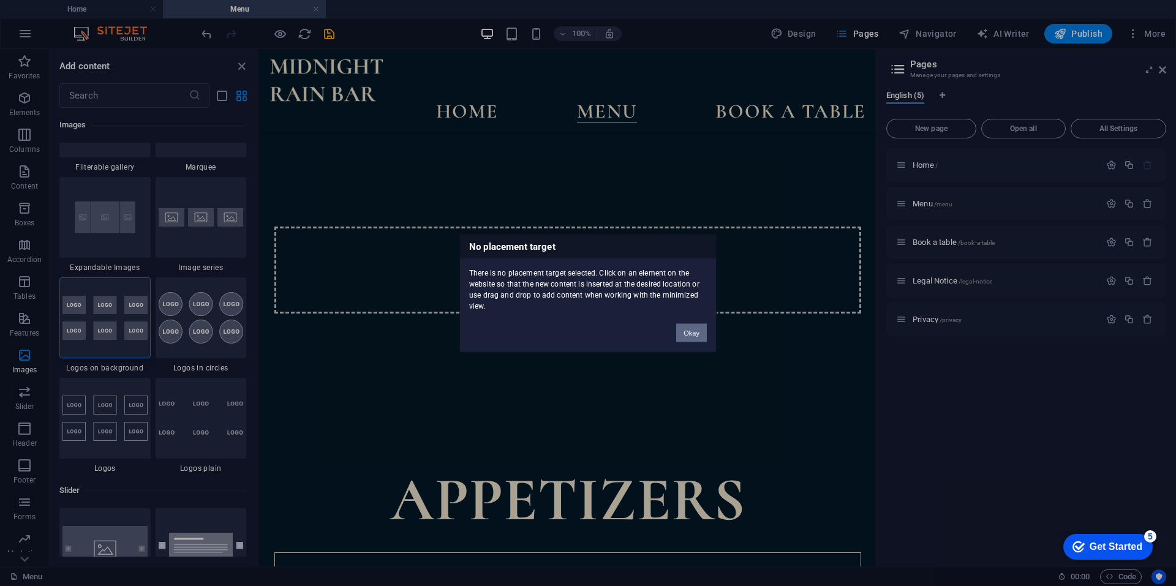
click at [694, 336] on button "Okay" at bounding box center [691, 332] width 31 height 18
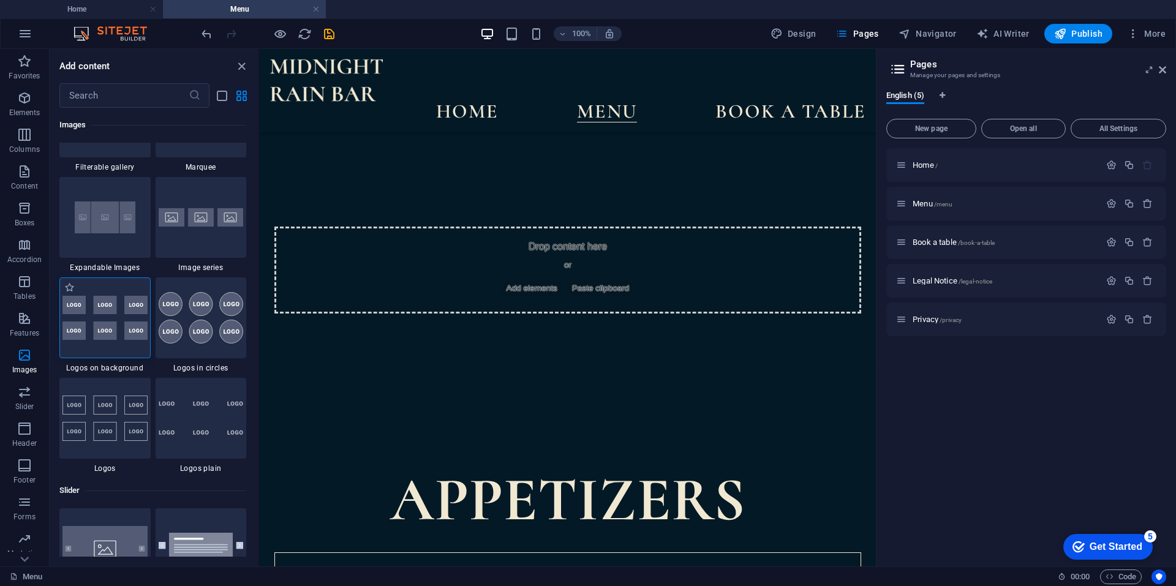
drag, startPoint x: 115, startPoint y: 325, endPoint x: 97, endPoint y: 314, distance: 21.4
click at [97, 314] on img at bounding box center [104, 318] width 85 height 44
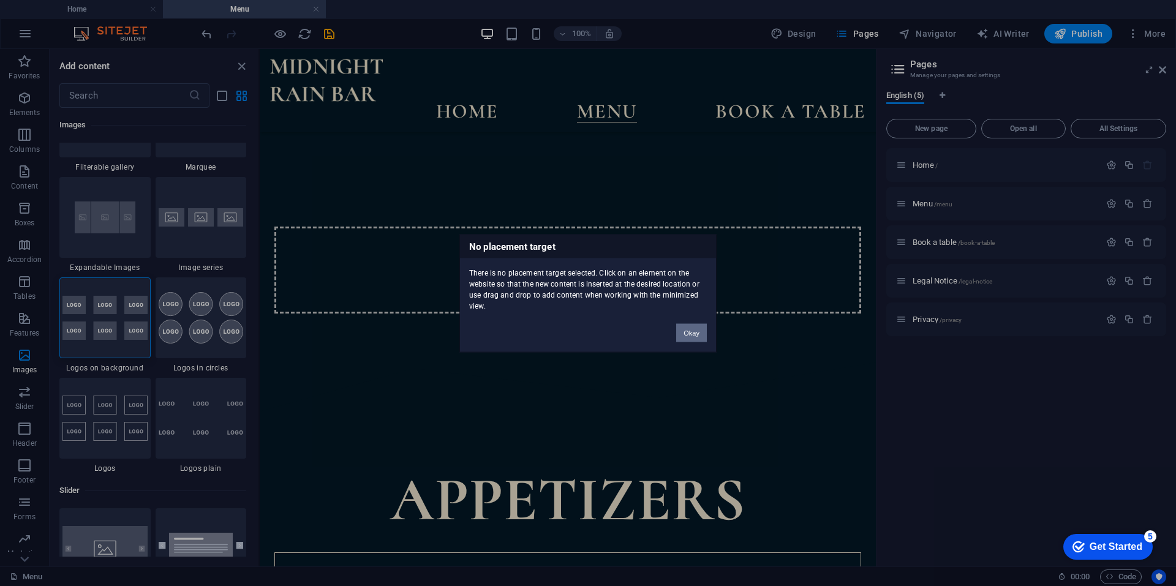
click at [689, 325] on button "Okay" at bounding box center [691, 332] width 31 height 18
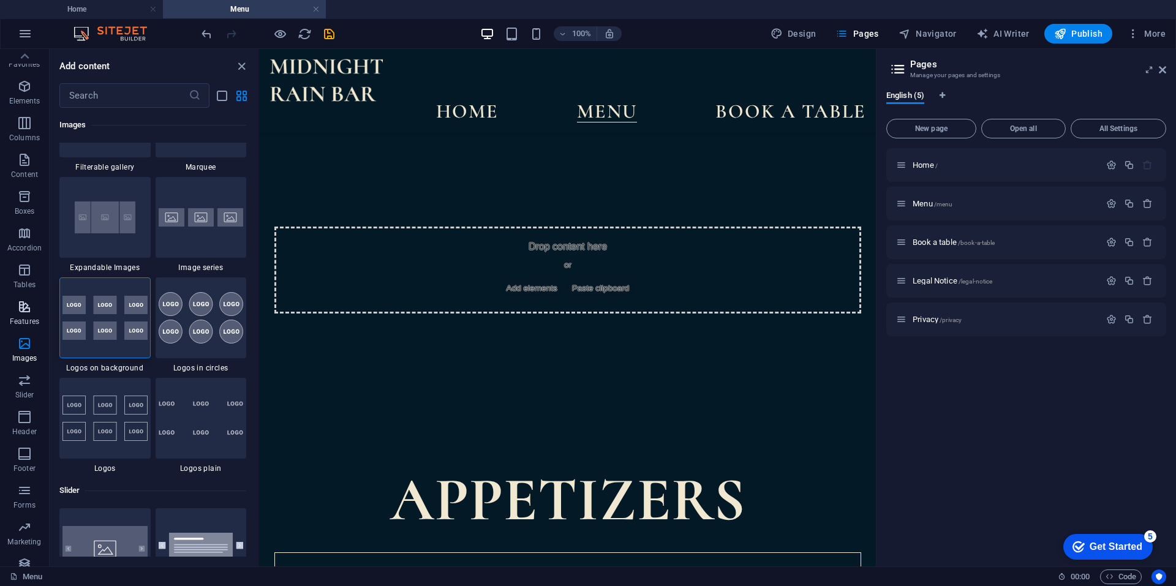
scroll to position [0, 0]
click at [32, 107] on span "Elements" at bounding box center [24, 105] width 49 height 29
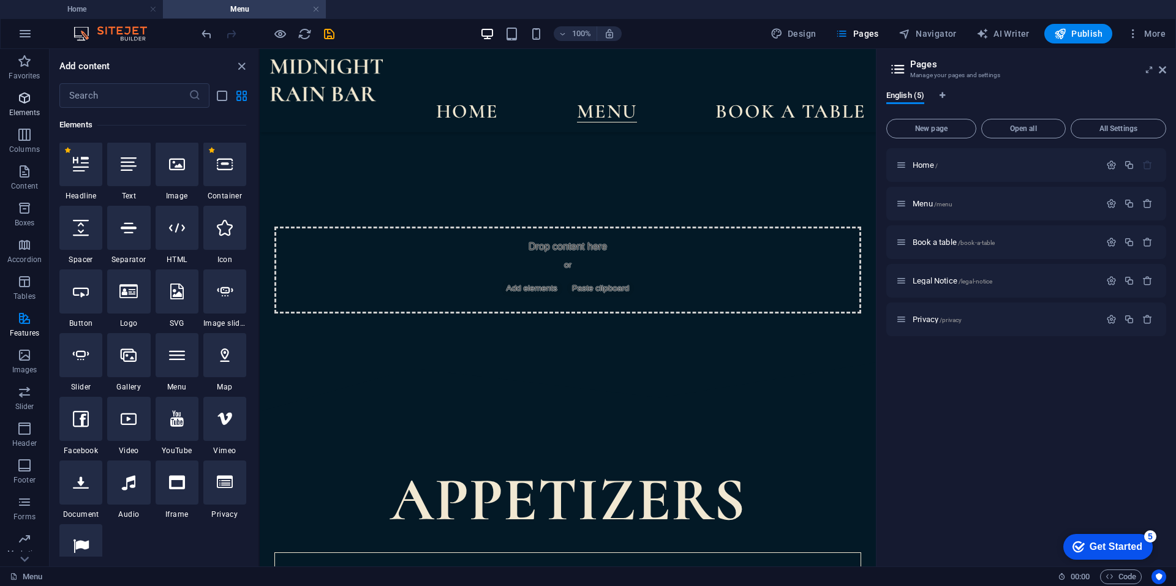
scroll to position [130, 0]
click at [27, 178] on icon "button" at bounding box center [24, 171] width 15 height 15
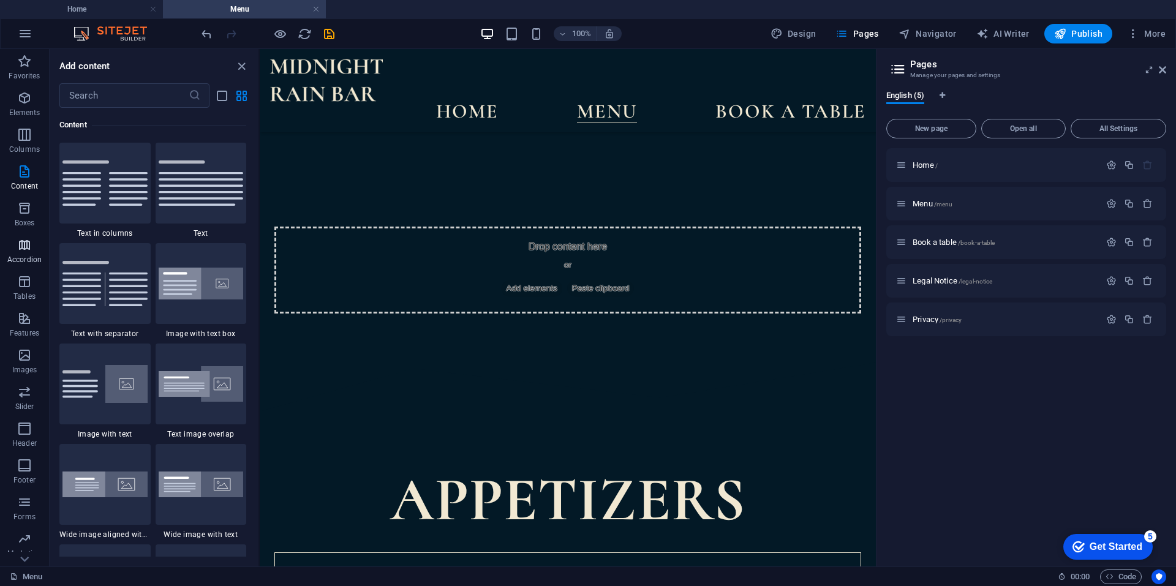
scroll to position [34, 0]
click at [31, 549] on span "Collections" at bounding box center [24, 549] width 49 height 29
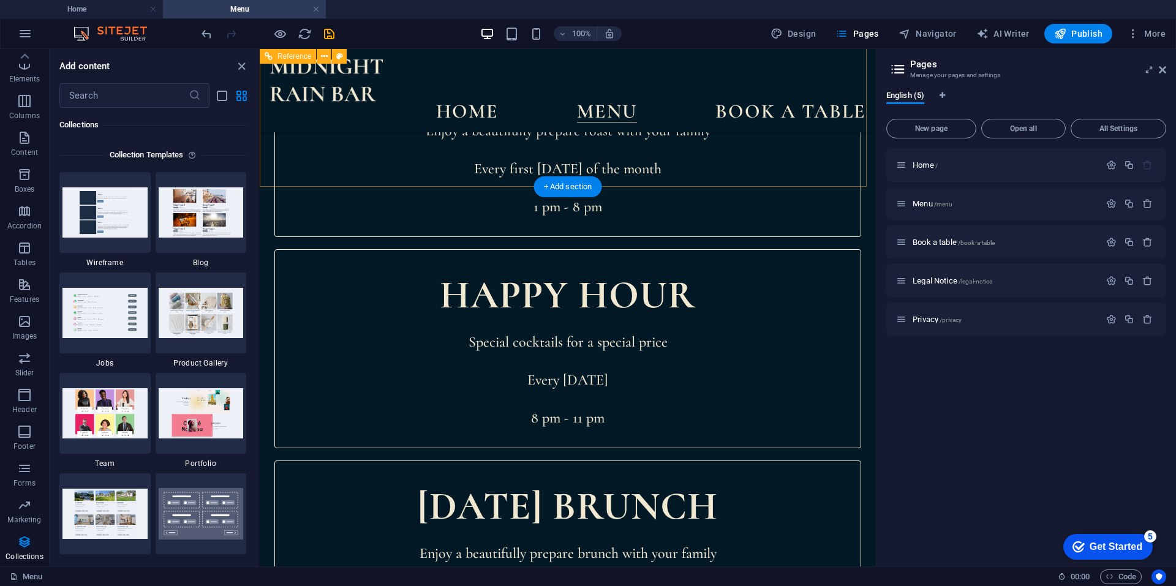
scroll to position [3062, 0]
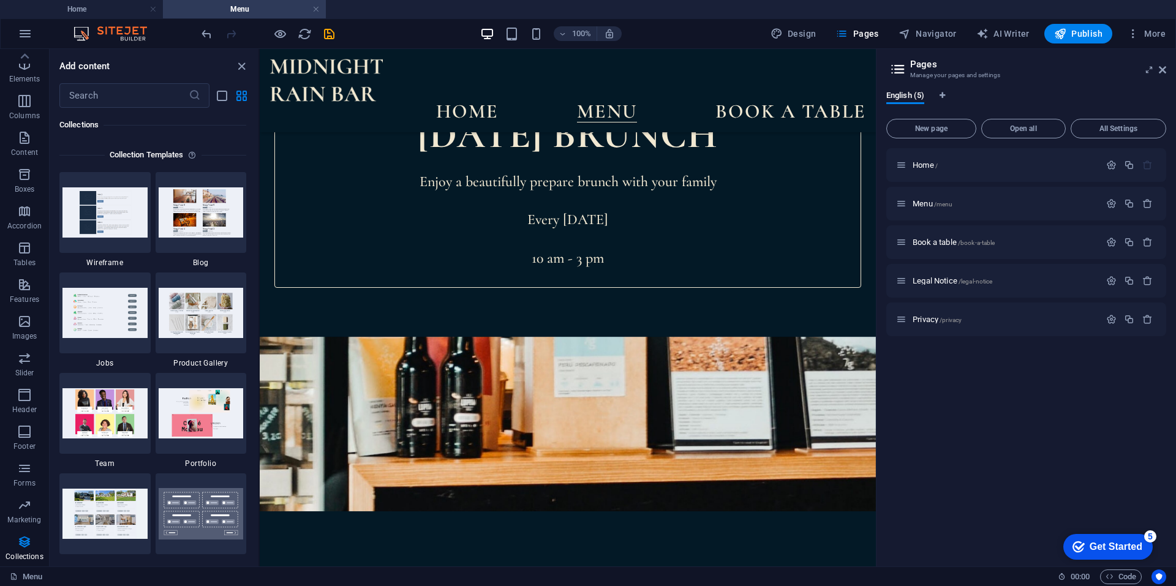
click at [652, 337] on figure at bounding box center [568, 596] width 616 height 518
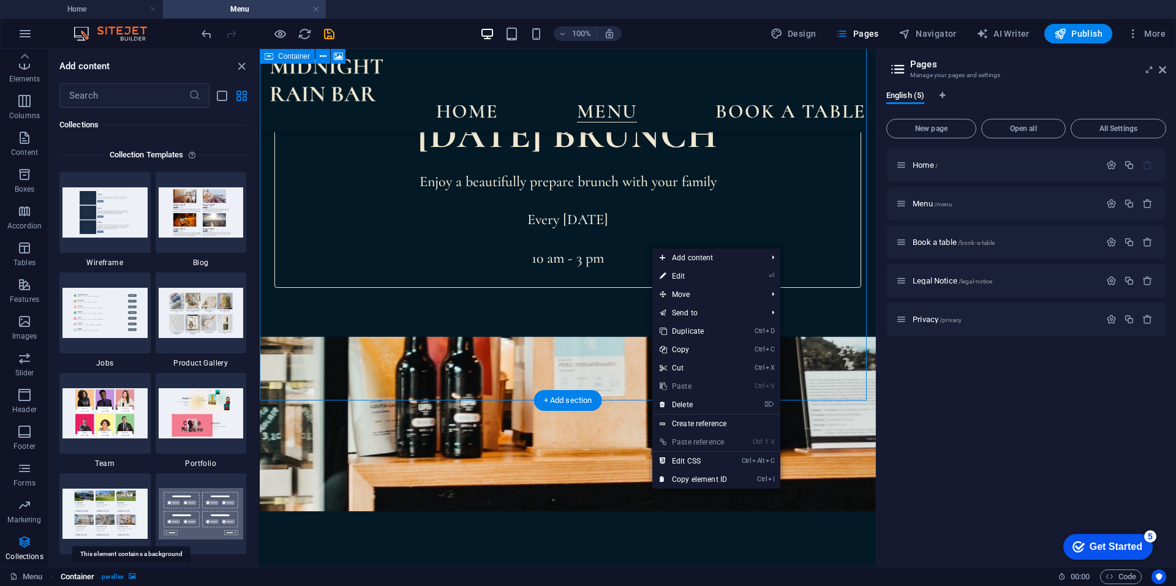
click at [134, 576] on icon "breadcrumb" at bounding box center [132, 576] width 7 height 7
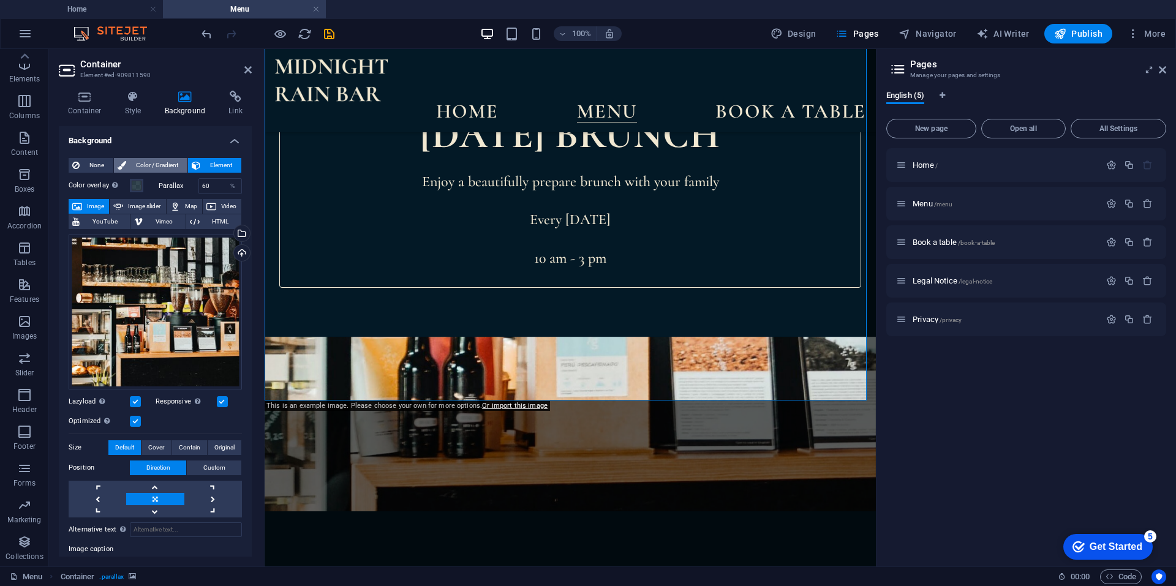
click at [146, 166] on span "Color / Gradient" at bounding box center [157, 165] width 54 height 15
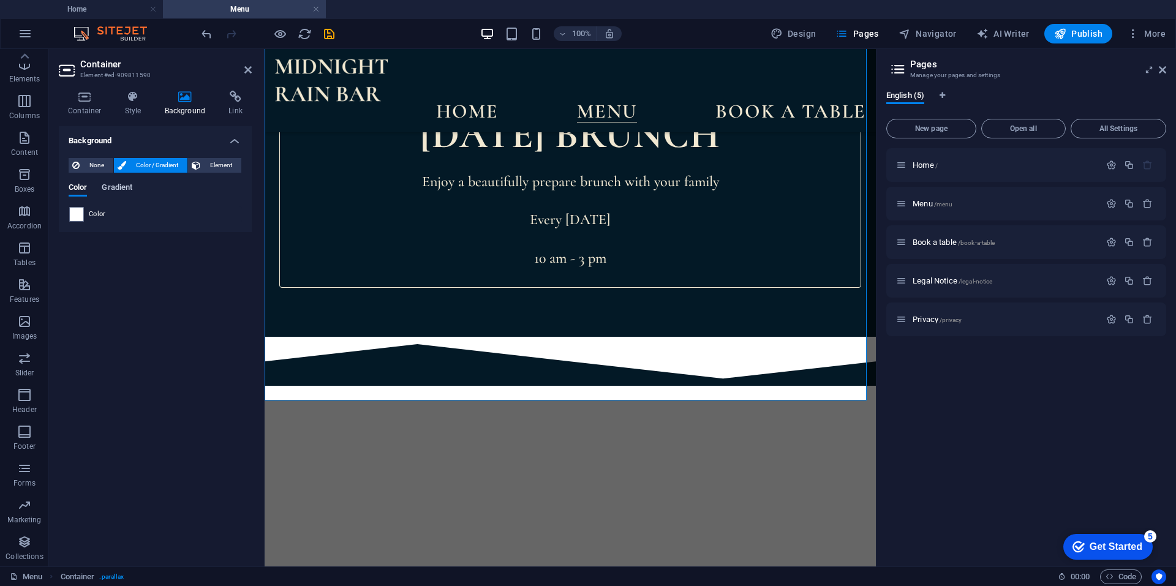
click at [122, 184] on span "Gradient" at bounding box center [117, 188] width 31 height 17
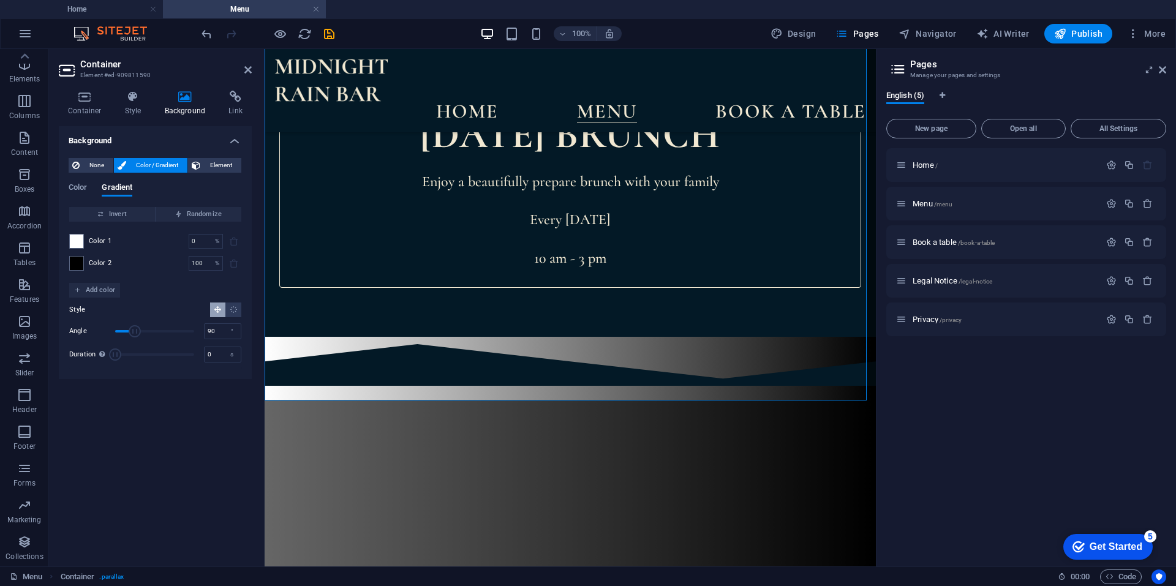
click at [183, 99] on icon at bounding box center [185, 97] width 59 height 12
click at [217, 160] on span "Element" at bounding box center [221, 165] width 34 height 15
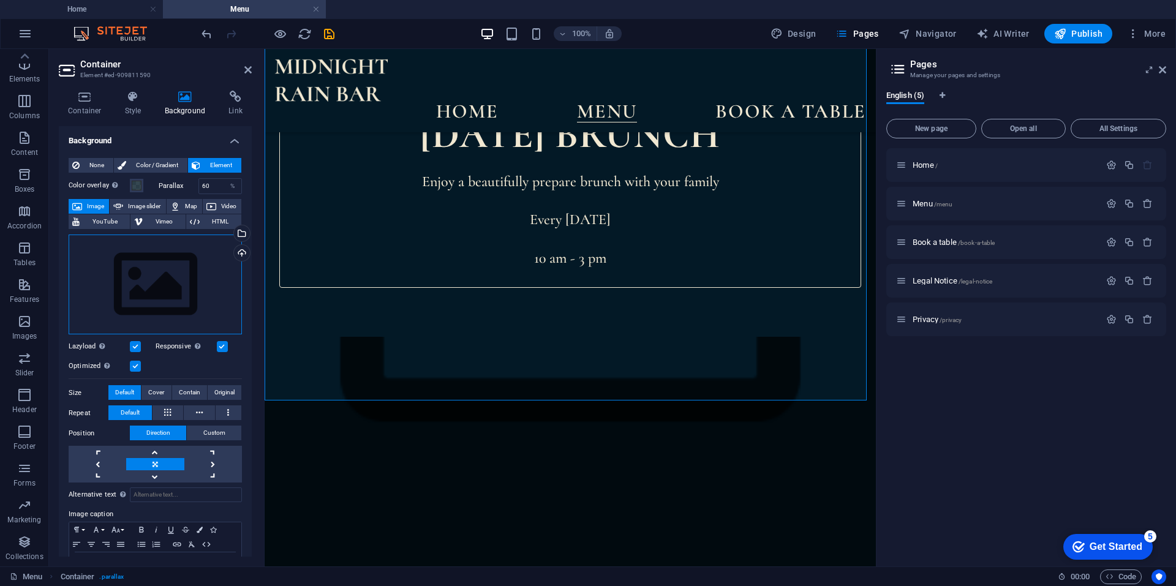
click at [189, 292] on div "Drag files here, click to choose files or select files from Files or our free s…" at bounding box center [155, 285] width 173 height 100
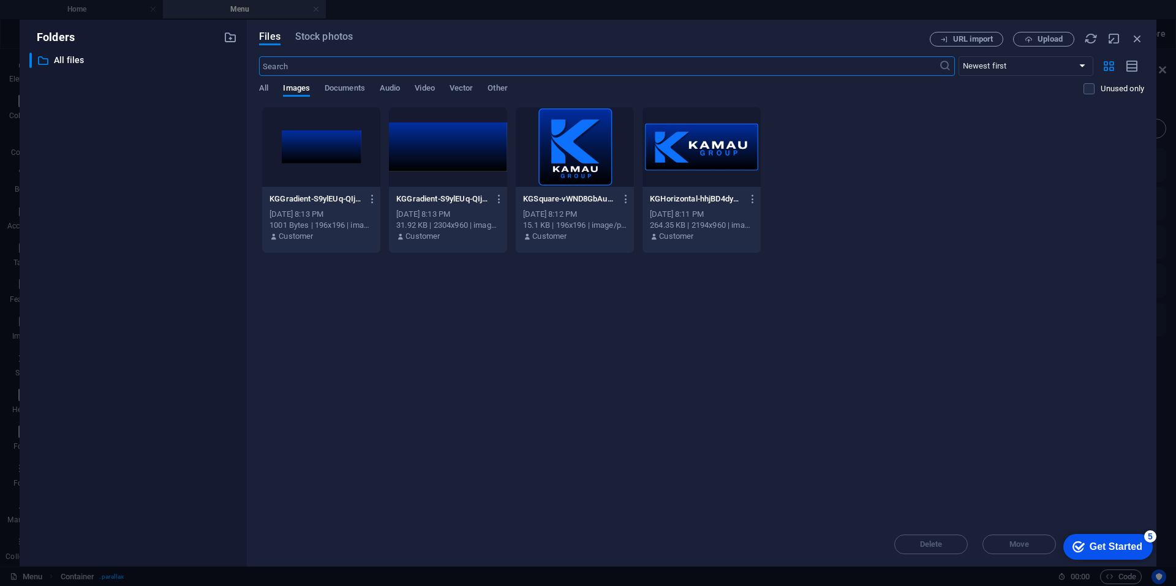
click at [460, 151] on div at bounding box center [448, 147] width 118 height 80
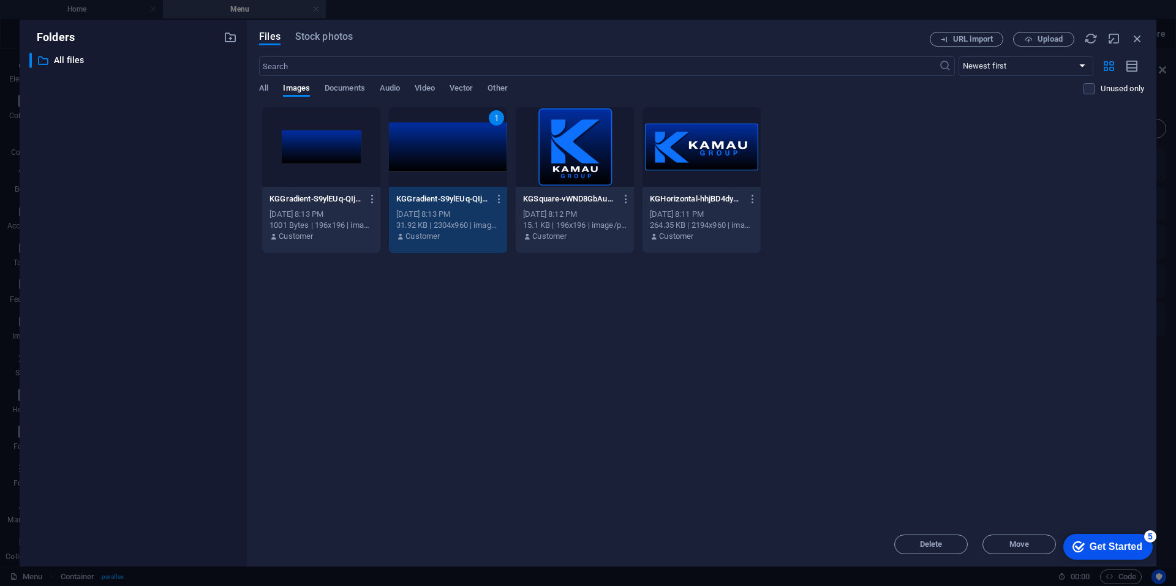
click at [1096, 542] on div "Get Started" at bounding box center [1116, 546] width 53 height 11
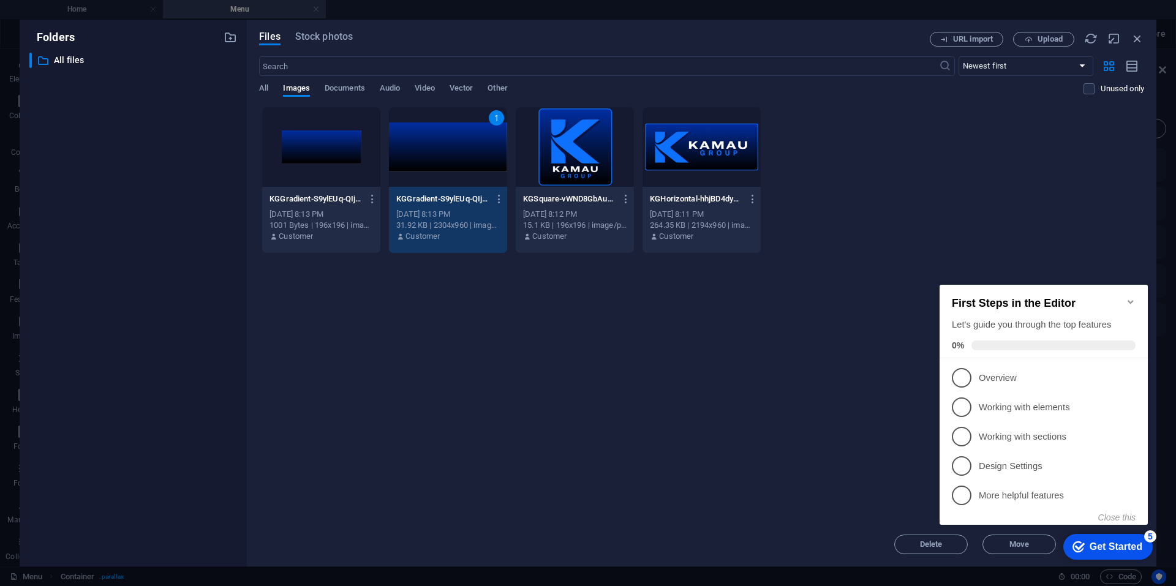
click at [443, 152] on div "1" at bounding box center [448, 147] width 118 height 80
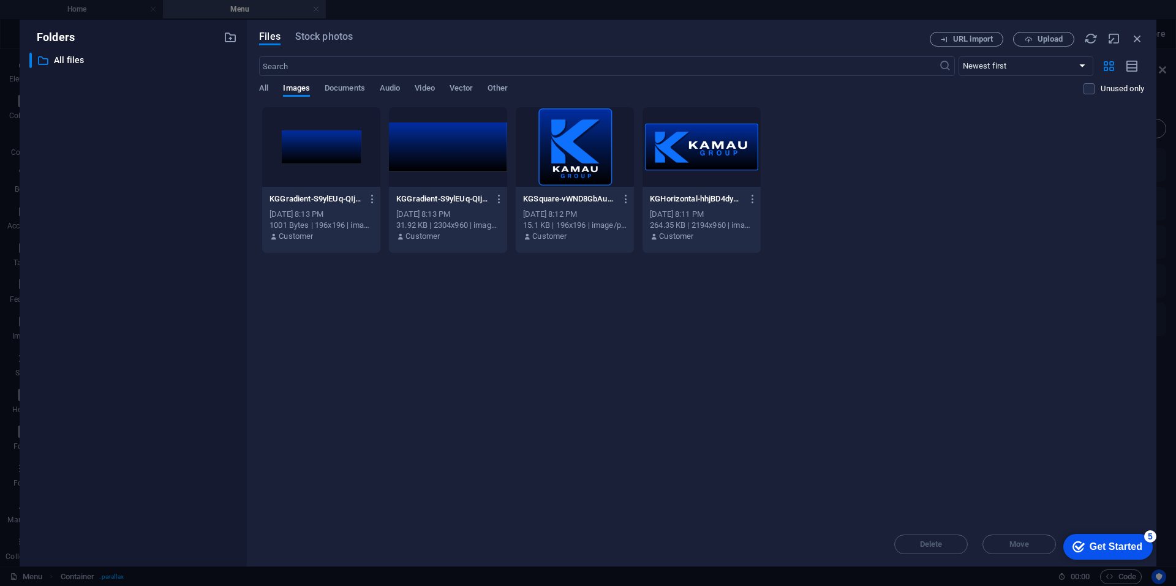
click at [441, 152] on div at bounding box center [448, 147] width 118 height 80
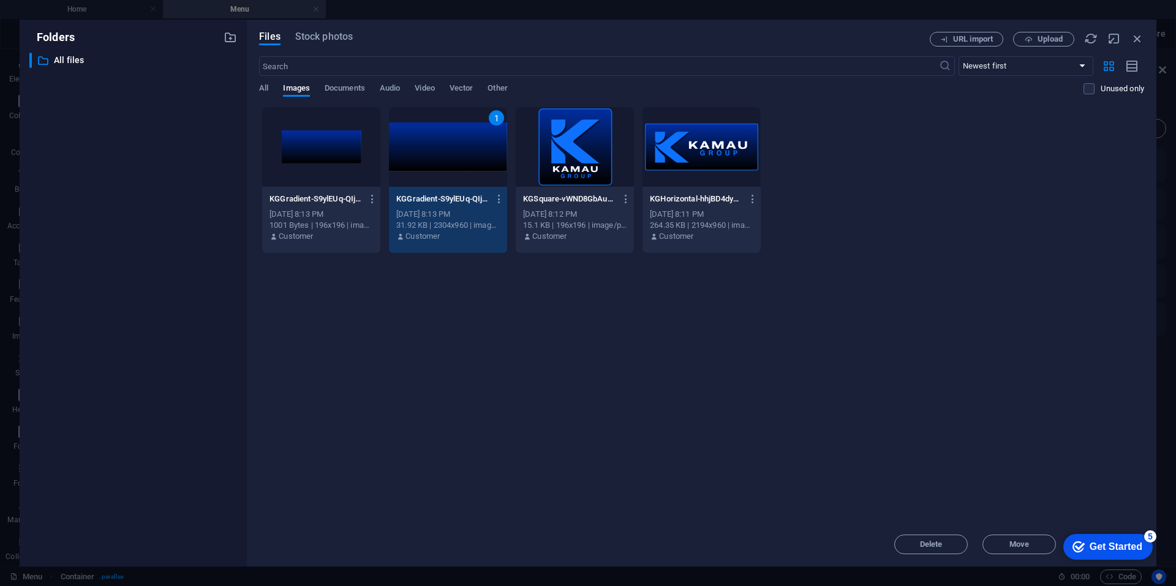
click at [441, 152] on div "1" at bounding box center [448, 147] width 118 height 80
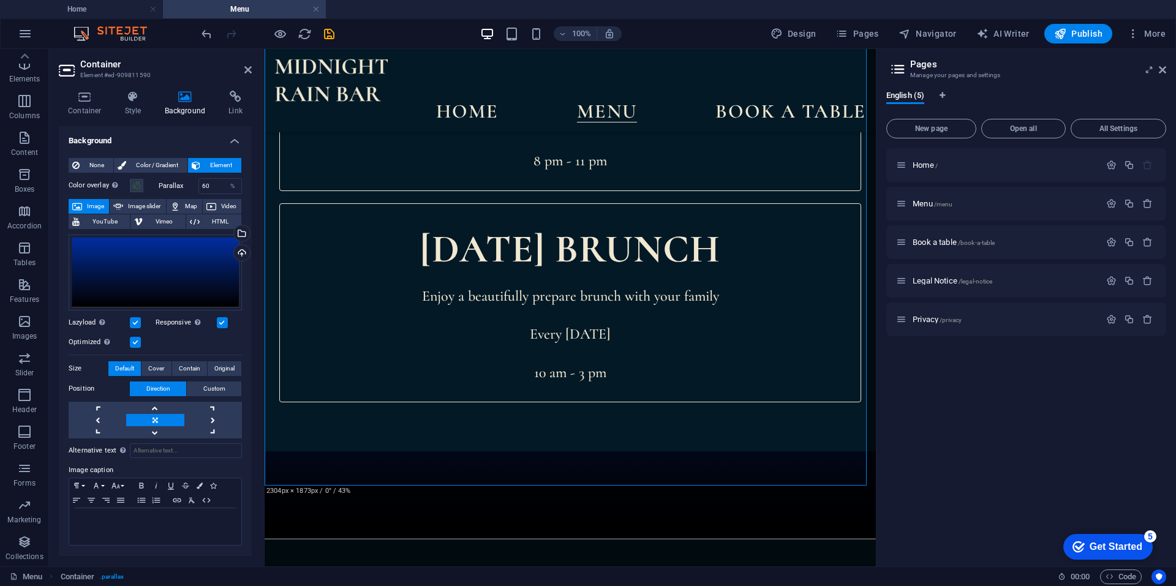
scroll to position [3001, 0]
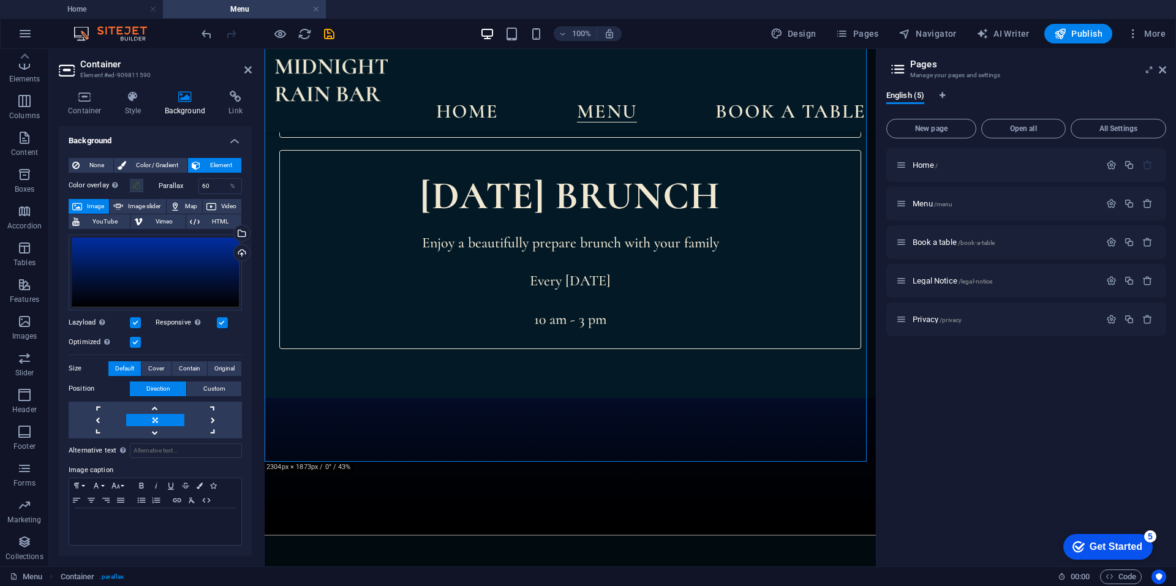
click at [135, 108] on h4 "Style" at bounding box center [136, 104] width 40 height 26
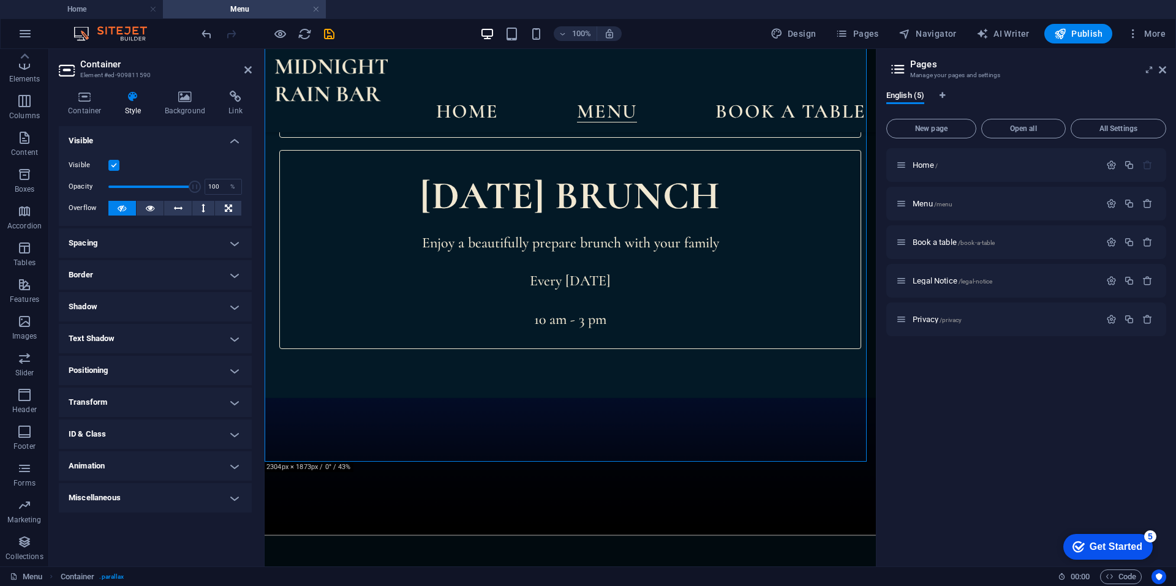
click at [235, 274] on h4 "Border" at bounding box center [155, 274] width 193 height 29
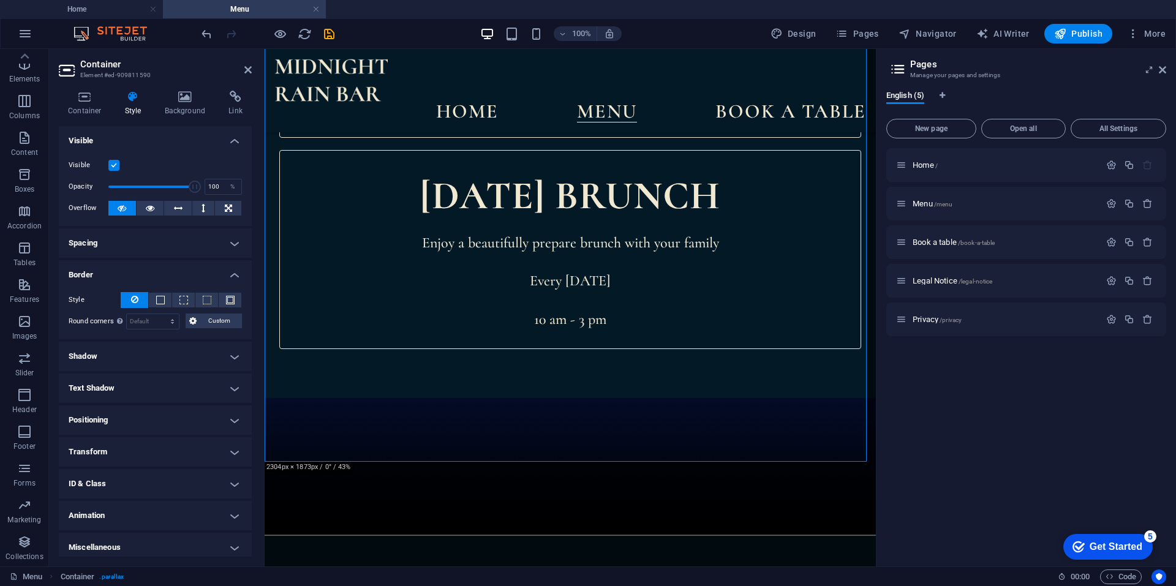
click at [238, 353] on h4 "Shadow" at bounding box center [155, 356] width 193 height 29
click at [184, 104] on h4 "Background" at bounding box center [188, 104] width 64 height 26
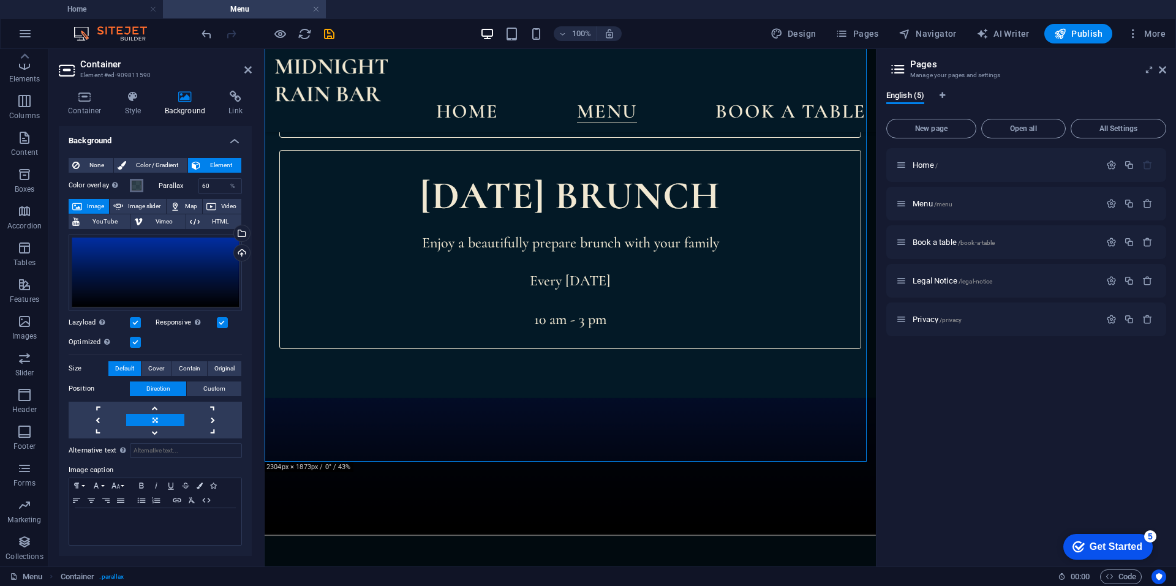
click at [137, 186] on span at bounding box center [137, 186] width 10 height 10
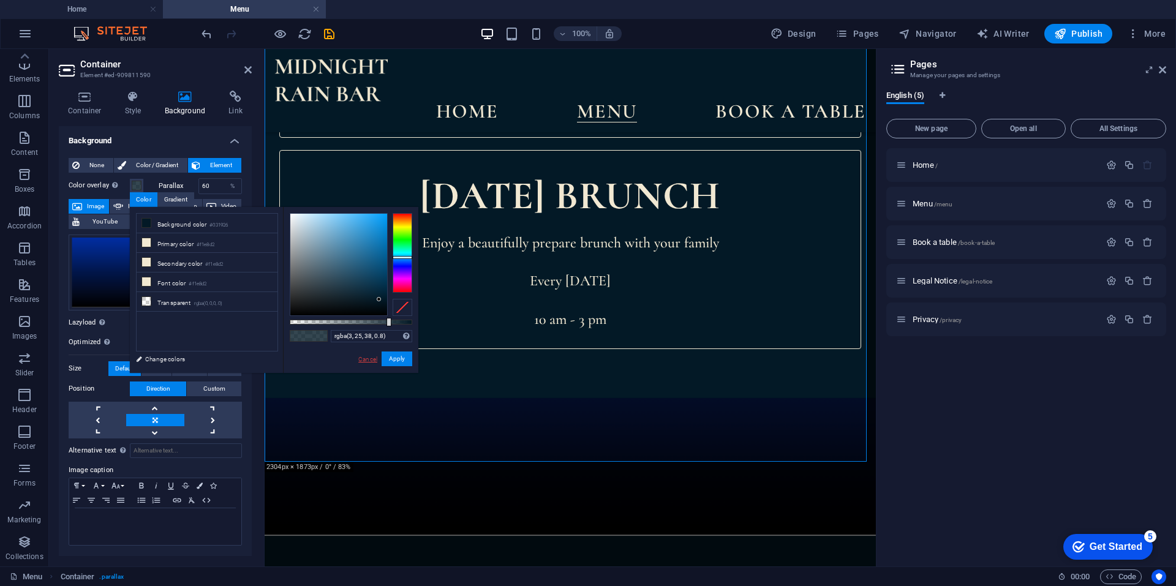
click at [370, 360] on link "Cancel" at bounding box center [367, 359] width 21 height 9
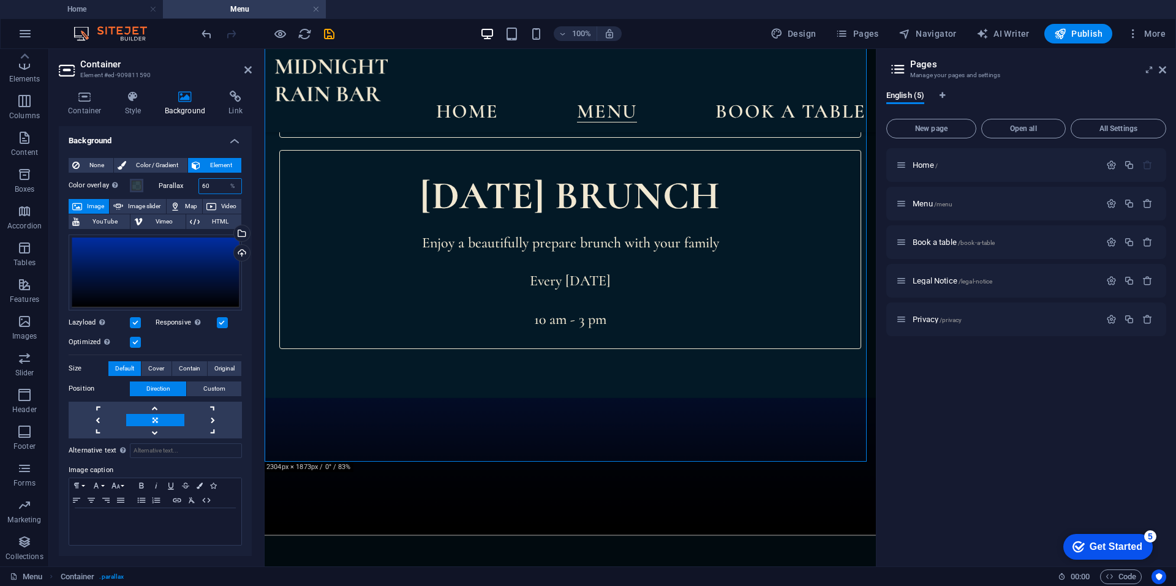
click at [219, 185] on input "60" at bounding box center [220, 186] width 43 height 15
click at [235, 186] on div "%" at bounding box center [232, 186] width 17 height 15
click at [213, 189] on input "60" at bounding box center [220, 186] width 43 height 15
drag, startPoint x: 213, startPoint y: 189, endPoint x: 198, endPoint y: 187, distance: 14.8
click at [199, 187] on input "60" at bounding box center [220, 186] width 43 height 15
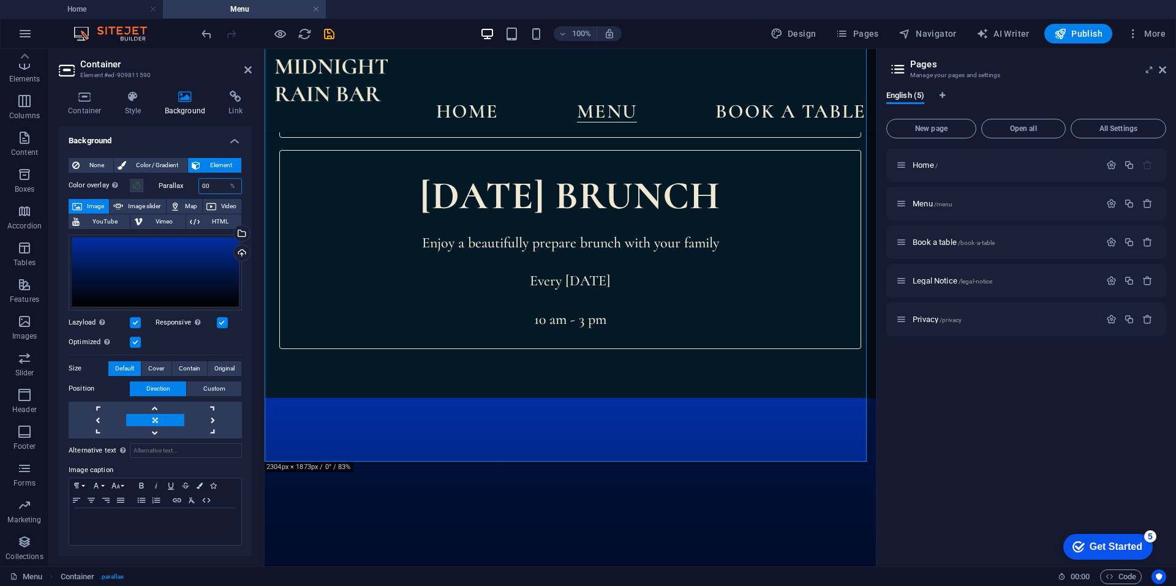
type input "00"
click at [189, 186] on label "Parallax" at bounding box center [179, 186] width 40 height 7
click at [138, 184] on span at bounding box center [137, 186] width 10 height 10
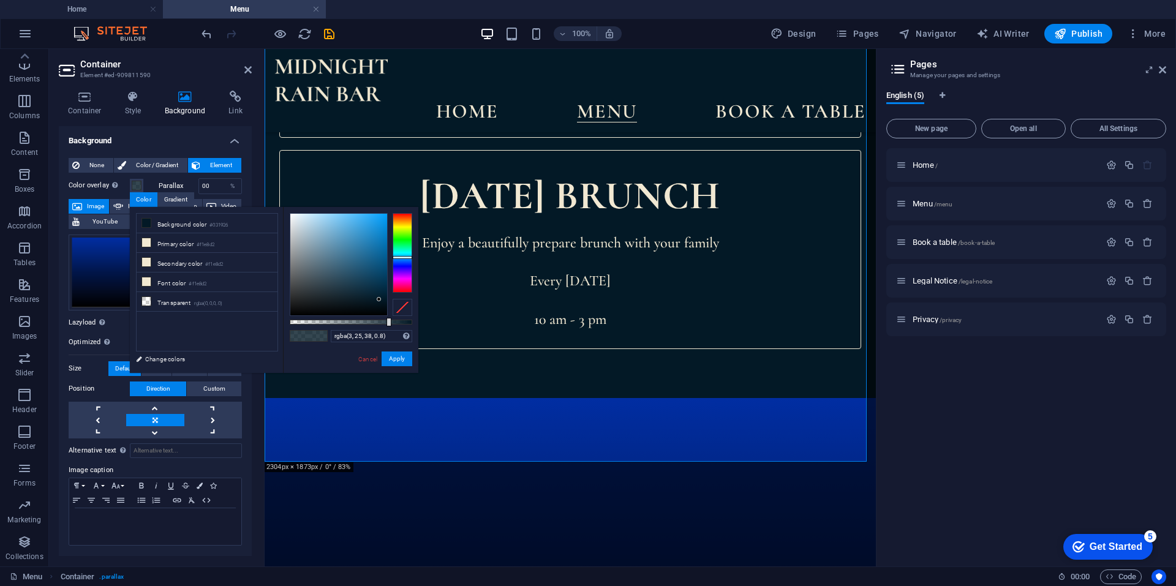
click at [405, 305] on div at bounding box center [403, 307] width 20 height 17
drag, startPoint x: 405, startPoint y: 359, endPoint x: 137, endPoint y: 350, distance: 268.4
click at [405, 359] on button "Apply" at bounding box center [397, 359] width 31 height 15
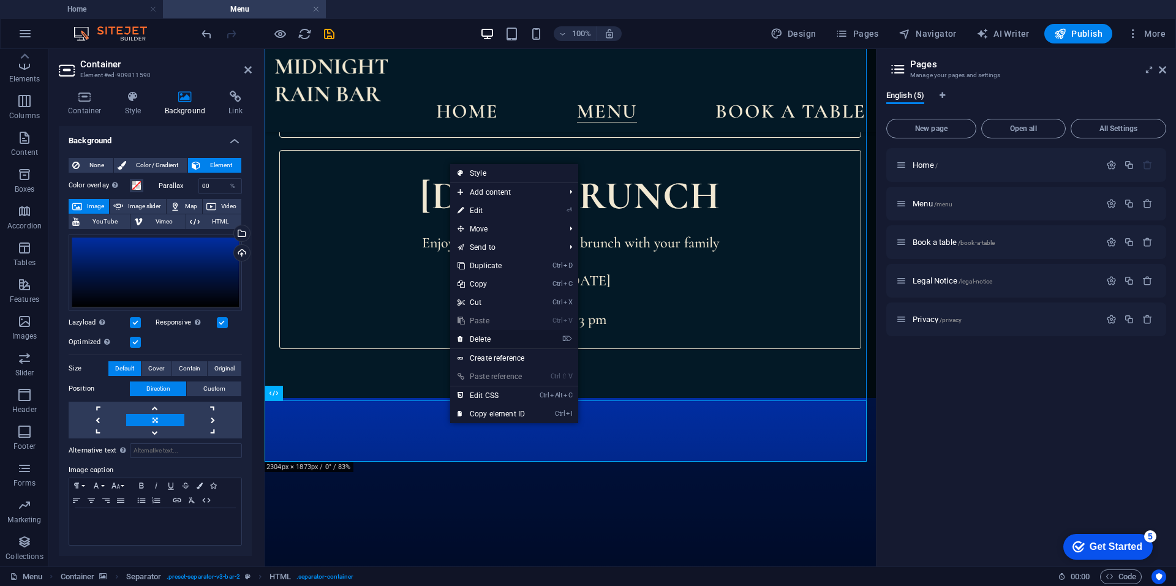
click at [488, 338] on link "⌦ Delete" at bounding box center [491, 339] width 82 height 18
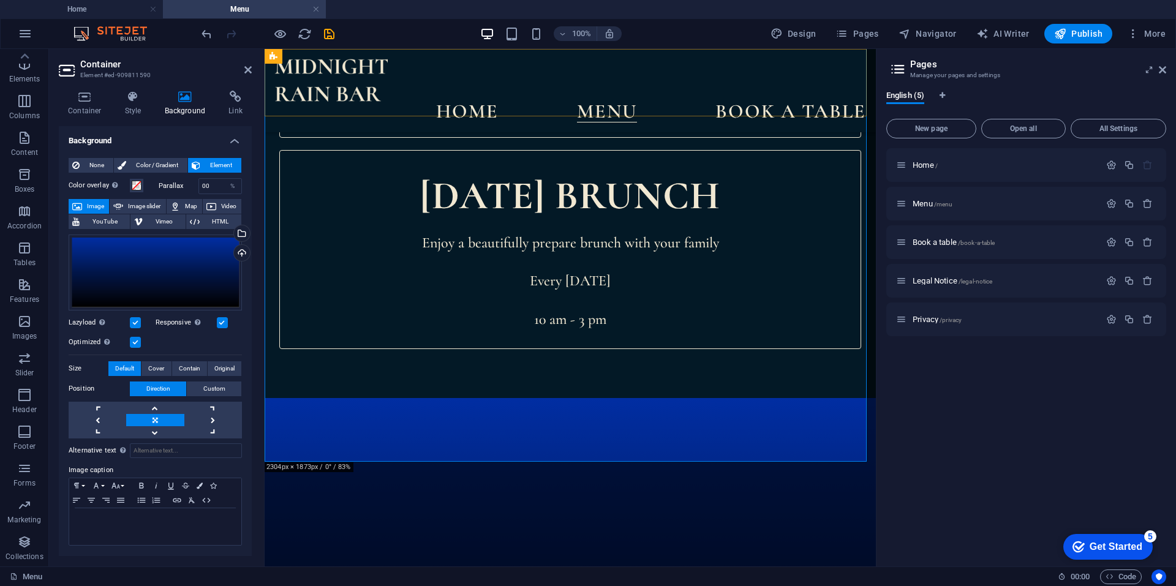
click at [265, 49] on div at bounding box center [265, 49] width 0 height 0
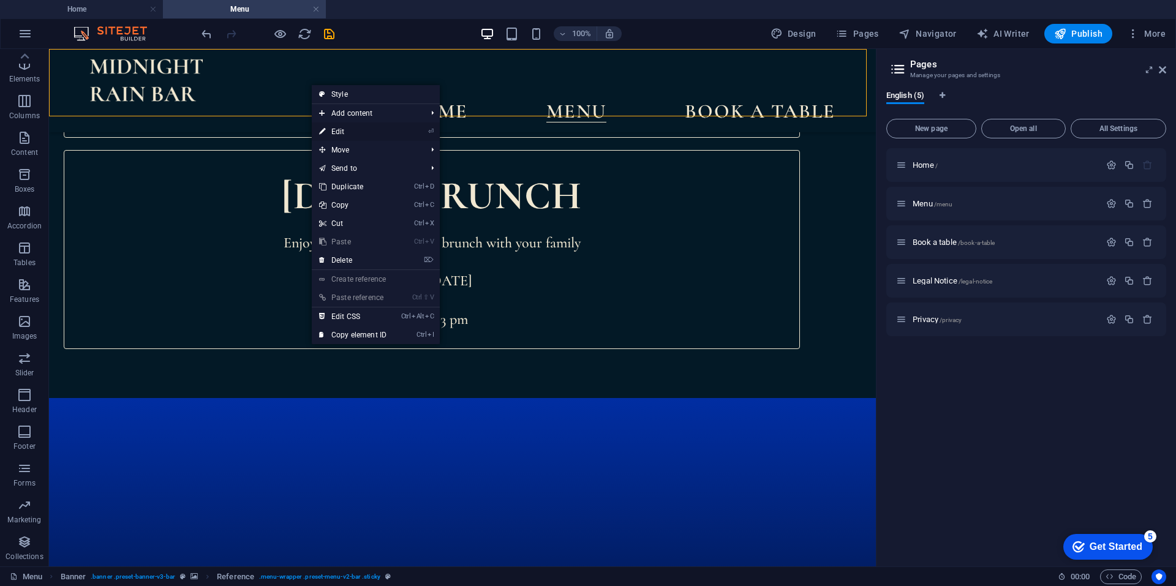
click at [344, 132] on link "⏎ Edit" at bounding box center [353, 131] width 82 height 18
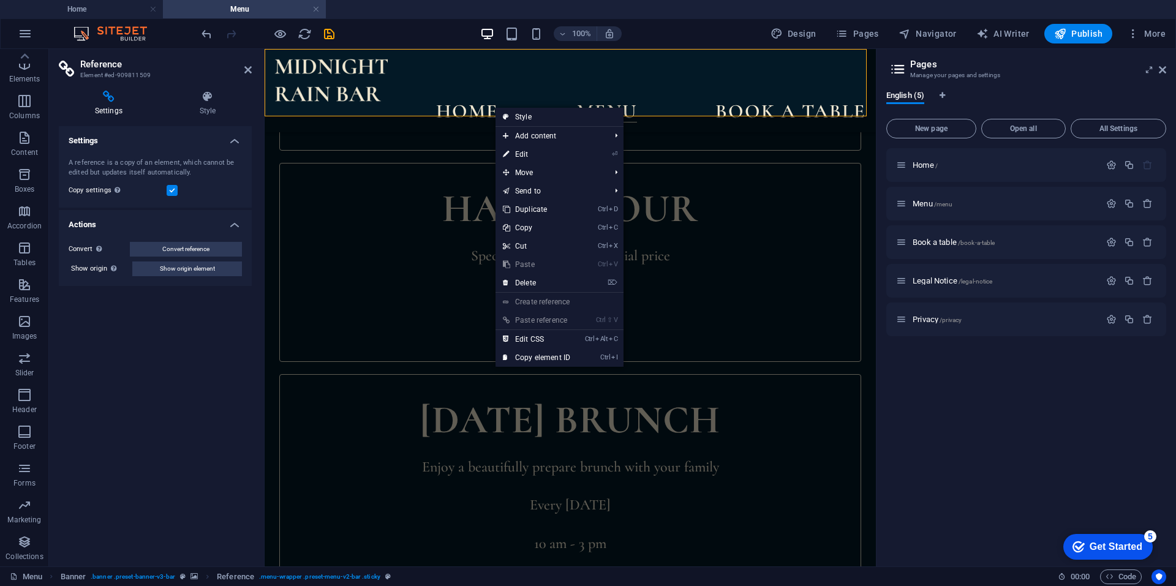
click at [231, 138] on h4 "Settings" at bounding box center [155, 137] width 193 height 22
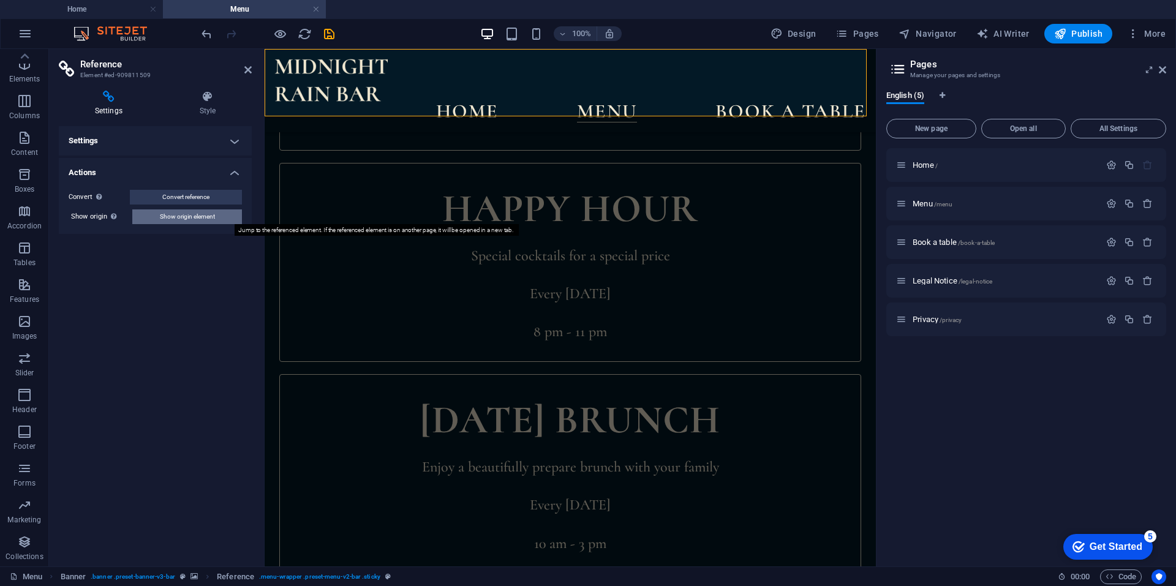
click at [191, 218] on span "Show origin element" at bounding box center [187, 216] width 55 height 15
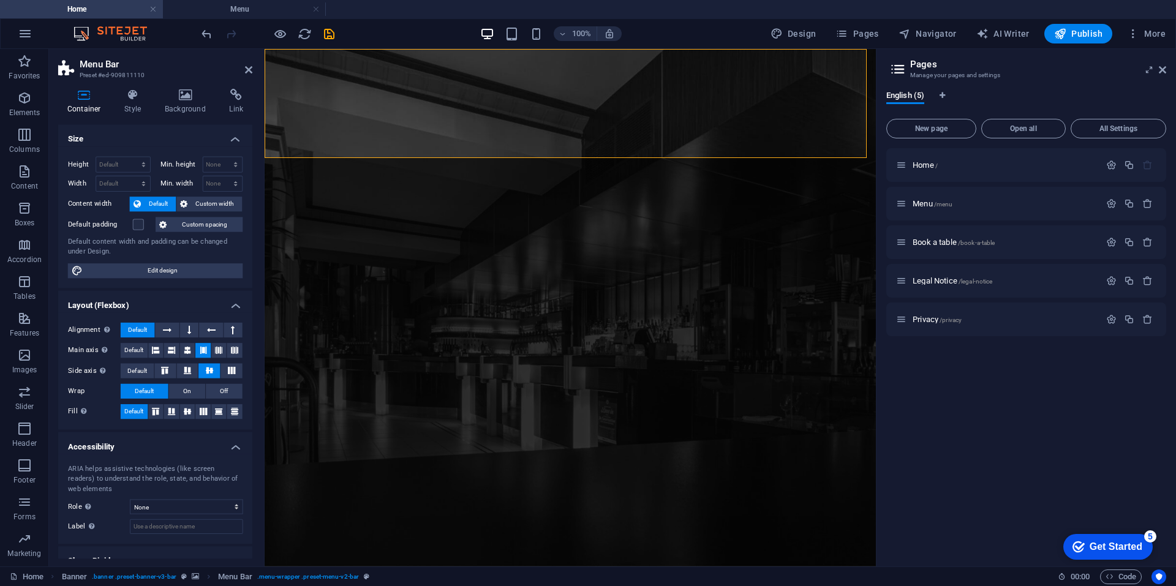
scroll to position [0, 0]
